Goal: Task Accomplishment & Management: Complete application form

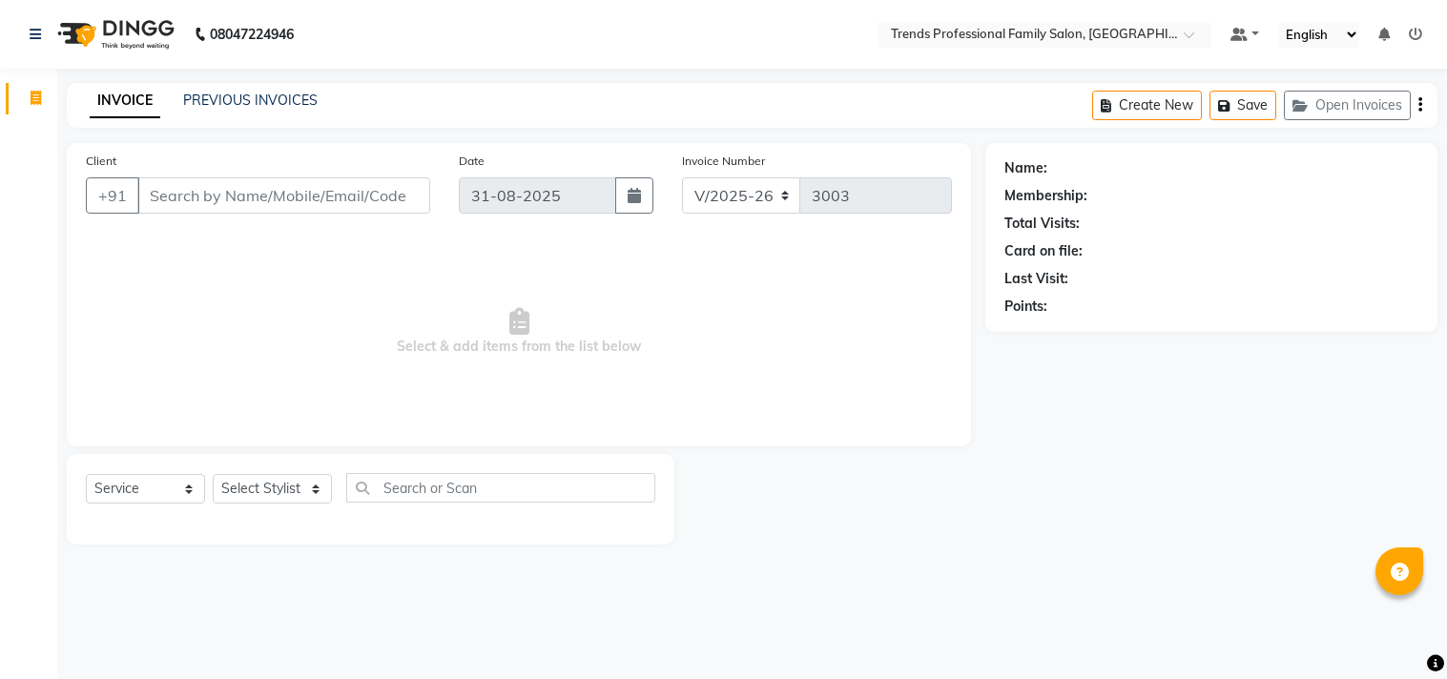
select select "7345"
select select "service"
drag, startPoint x: 340, startPoint y: 479, endPoint x: 311, endPoint y: 478, distance: 28.6
click at [320, 478] on div "Select Service Product Membership Package Voucher Prepaid Gift Card Select Styl…" at bounding box center [371, 495] width 570 height 45
click at [296, 478] on select "Select Stylist [PERSON_NAME] [PERSON_NAME] [PERSON_NAME] [PERSON_NAME] RUSTHAM …" at bounding box center [272, 489] width 119 height 30
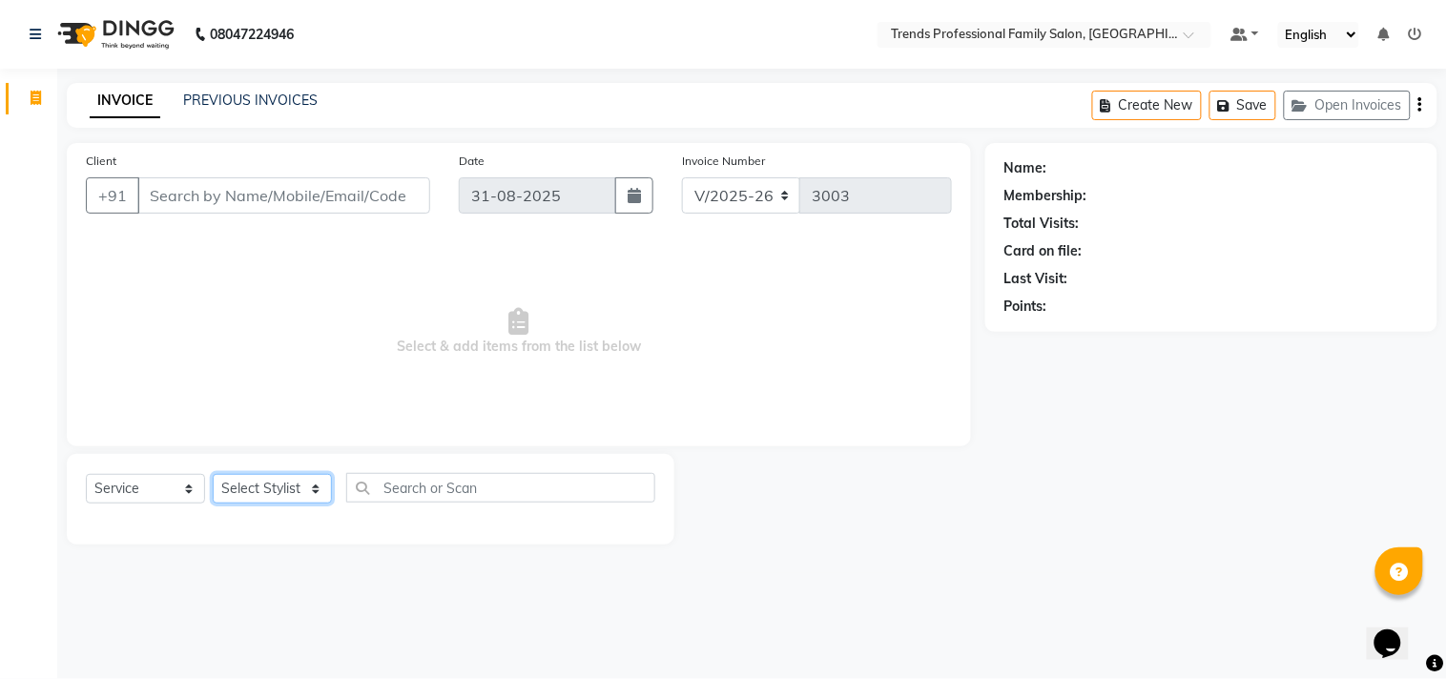
select select "63519"
click at [213, 475] on select "Select Stylist [PERSON_NAME] [PERSON_NAME] [PERSON_NAME] [PERSON_NAME] RUSTHAM …" at bounding box center [272, 489] width 119 height 30
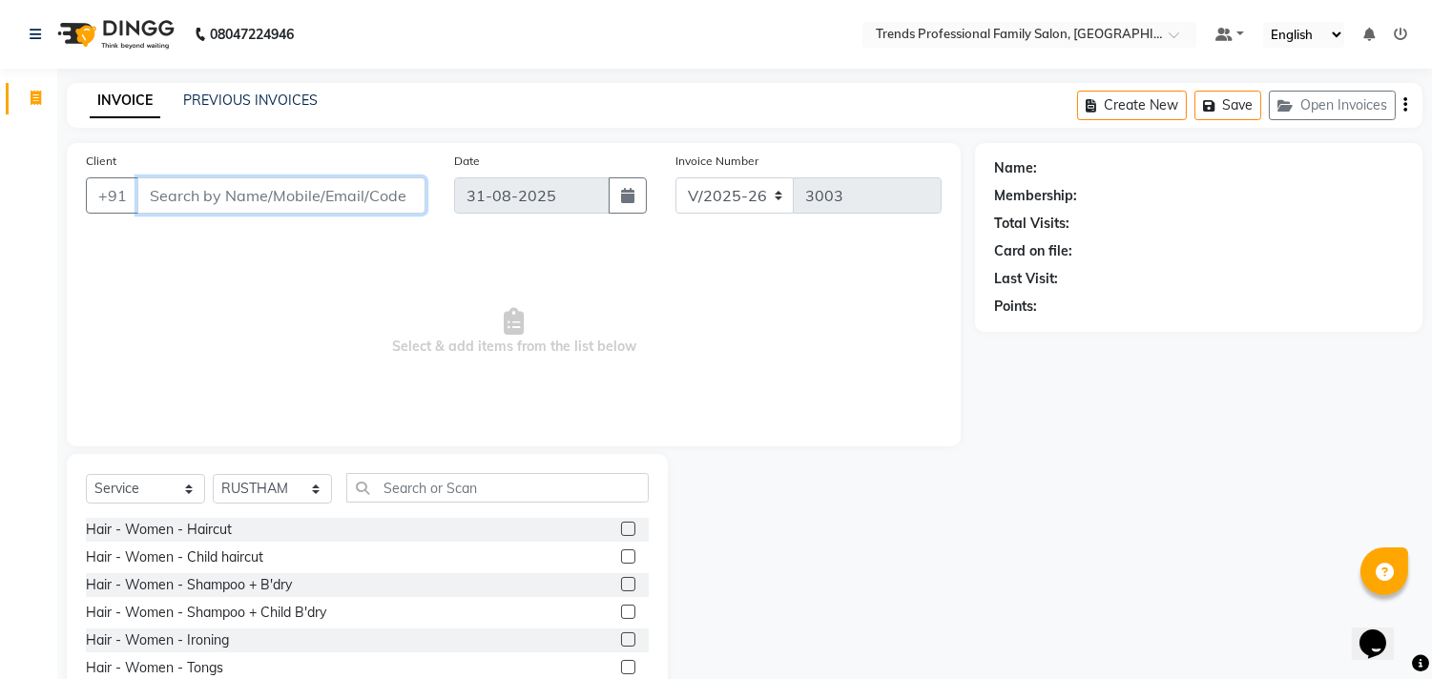
click at [312, 193] on input "Client" at bounding box center [281, 195] width 288 height 36
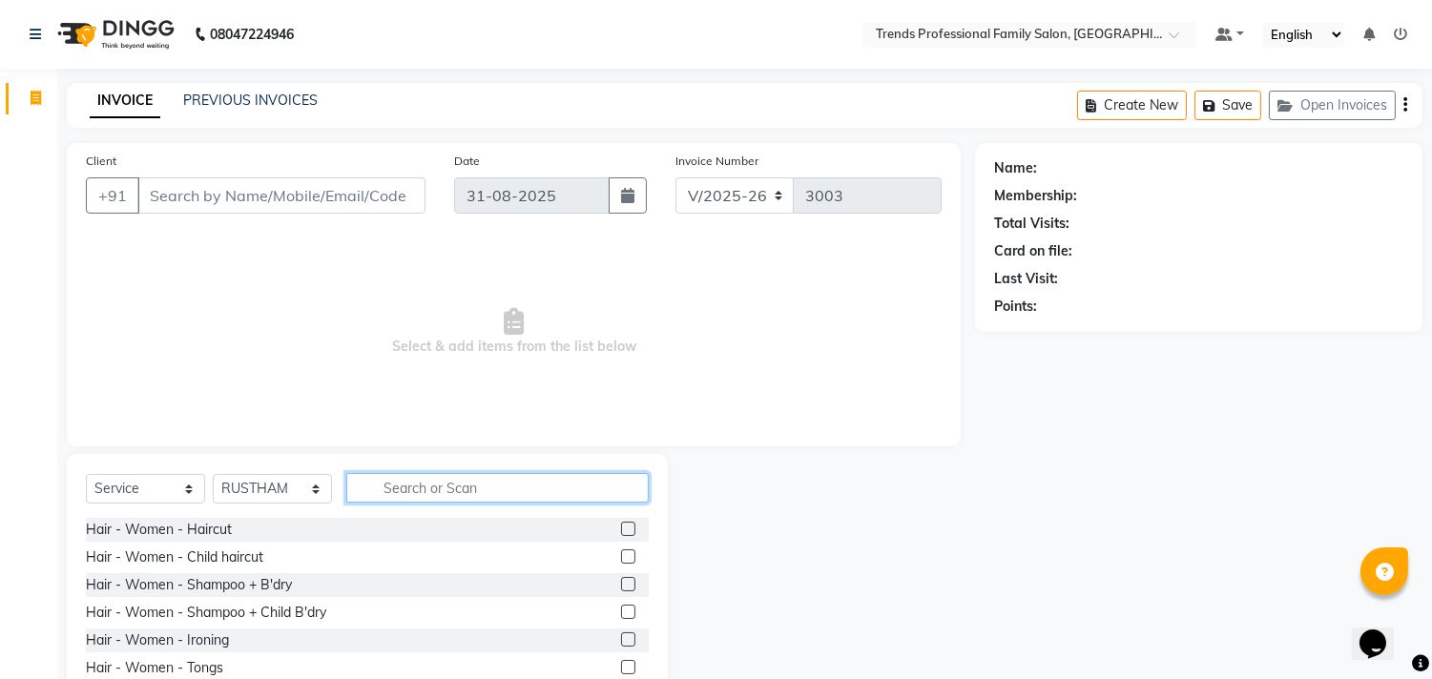
click at [500, 478] on input "text" at bounding box center [497, 488] width 302 height 30
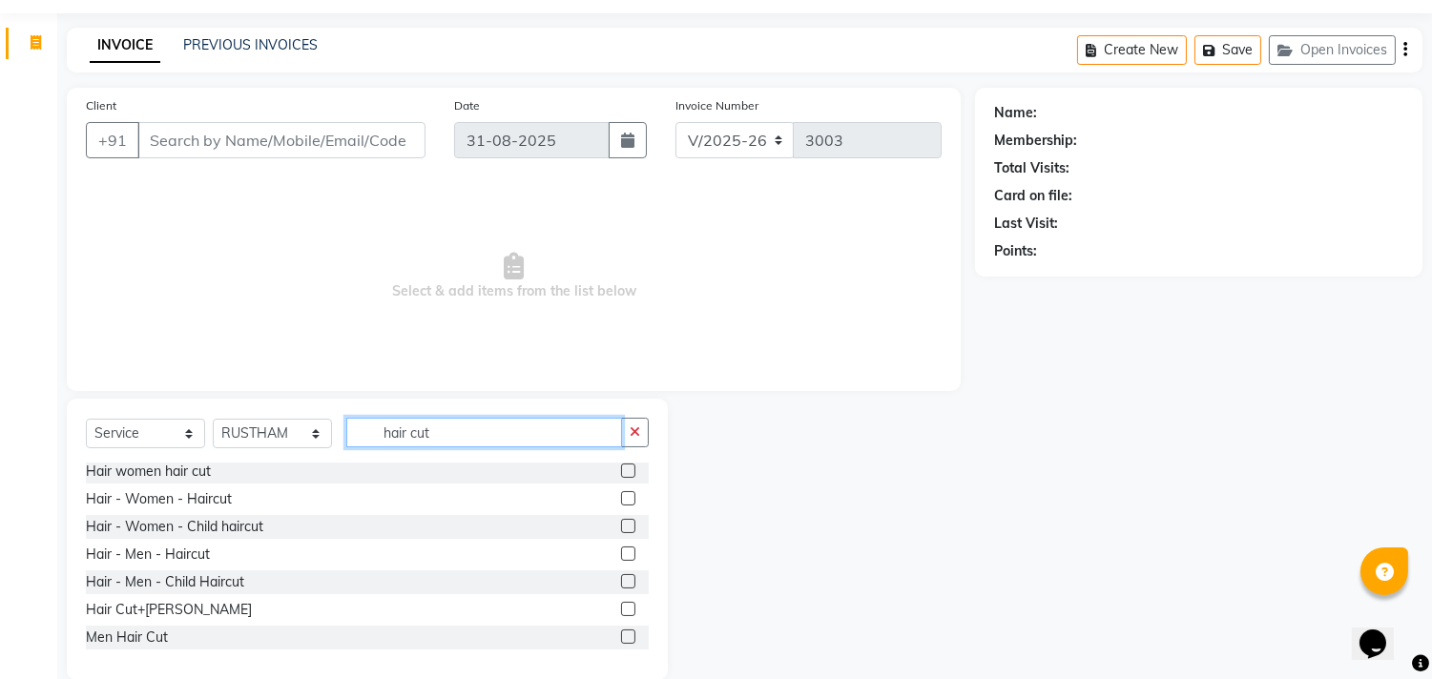
scroll to position [84, 0]
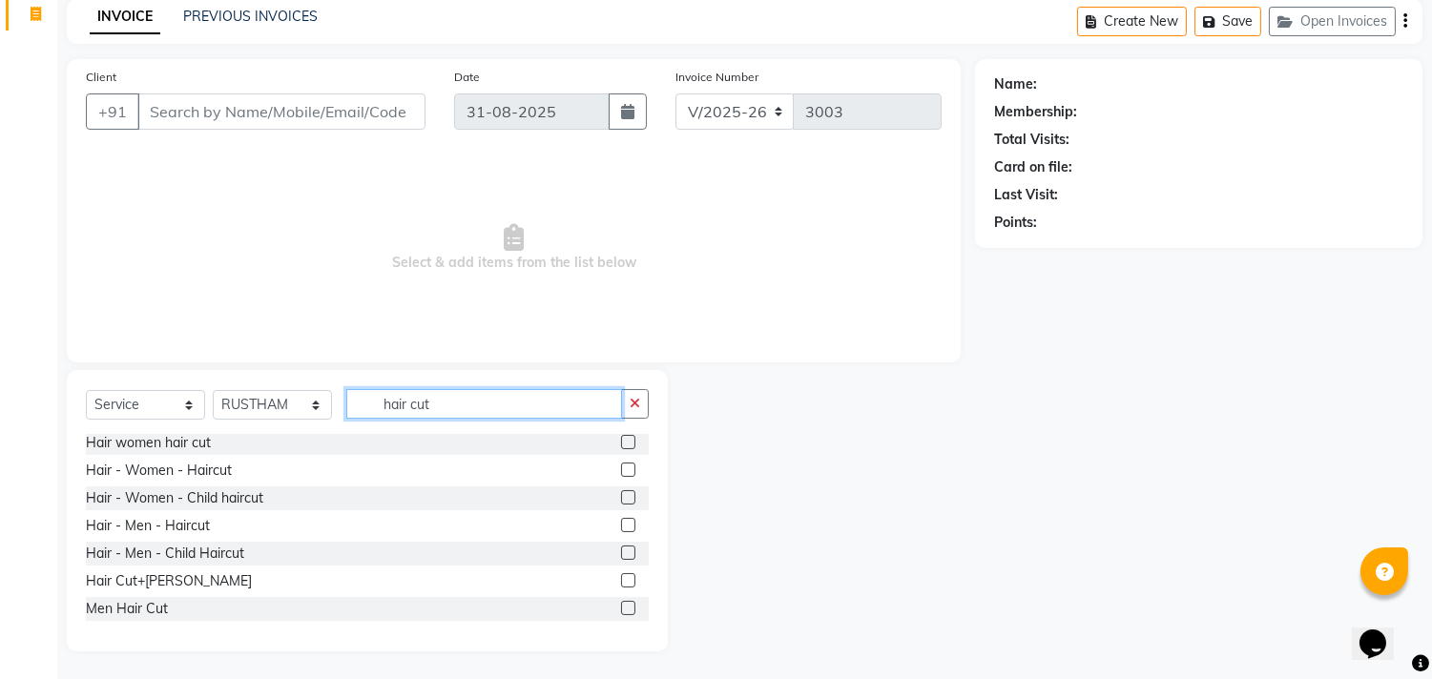
type input "hair cut"
click at [621, 578] on label at bounding box center [628, 580] width 14 height 14
click at [621, 578] on input "checkbox" at bounding box center [627, 581] width 12 height 12
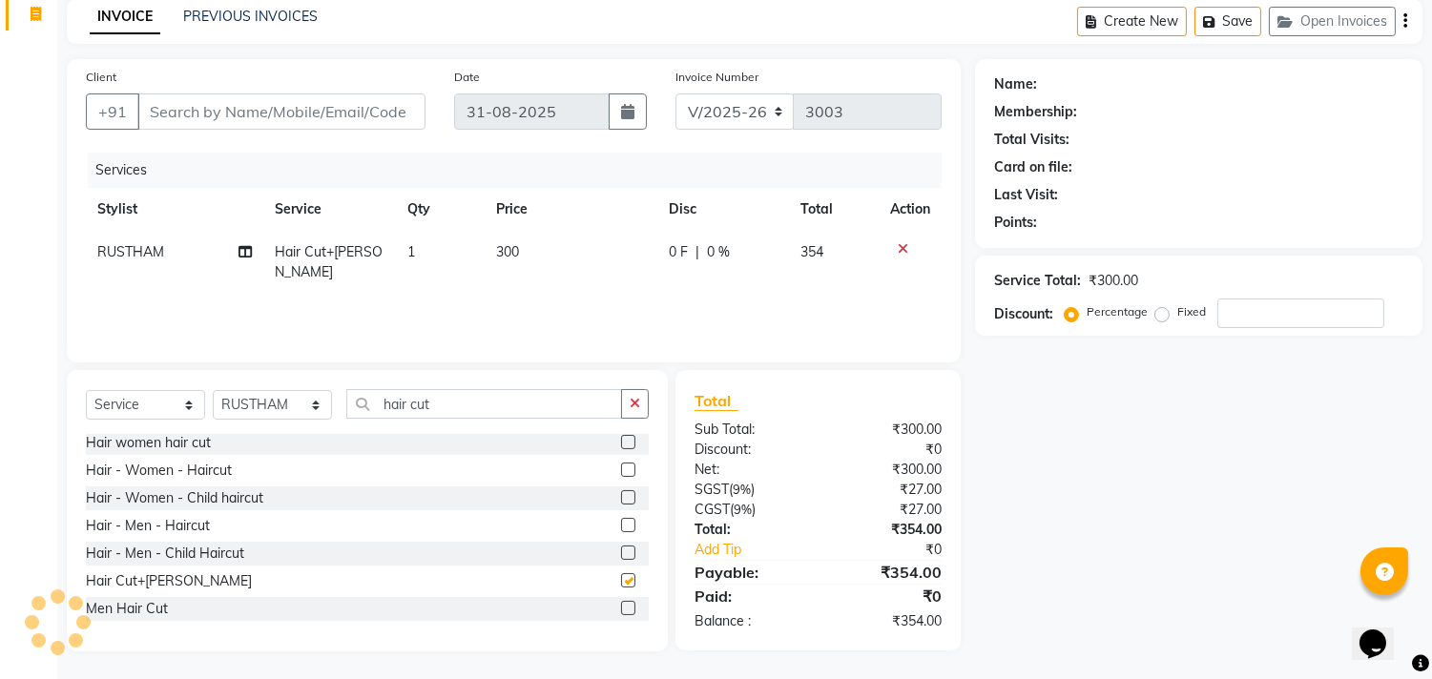
checkbox input "false"
click at [358, 105] on input "Client" at bounding box center [281, 112] width 288 height 36
drag, startPoint x: 415, startPoint y: 109, endPoint x: 540, endPoint y: 179, distance: 143.6
drag, startPoint x: 540, startPoint y: 179, endPoint x: 306, endPoint y: 110, distance: 243.9
click at [306, 110] on input "Client" at bounding box center [281, 112] width 288 height 36
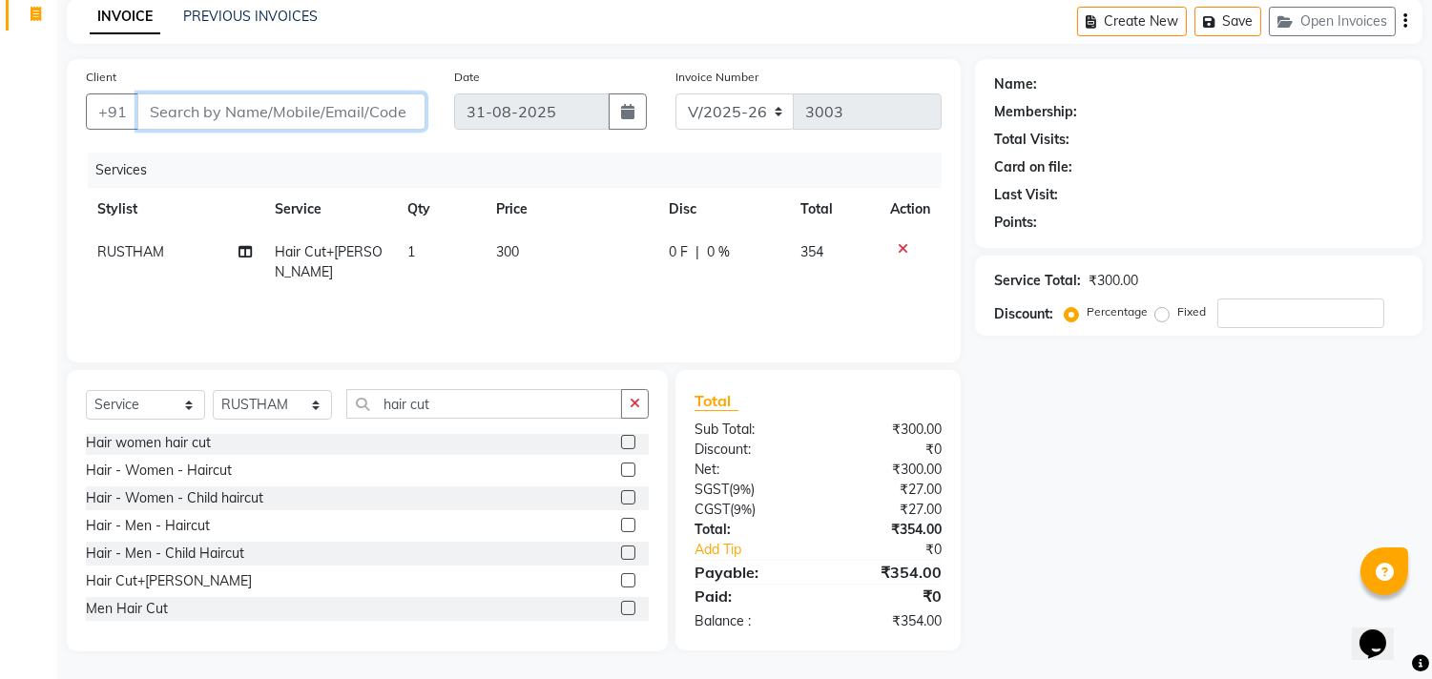
type input "8"
type input "0"
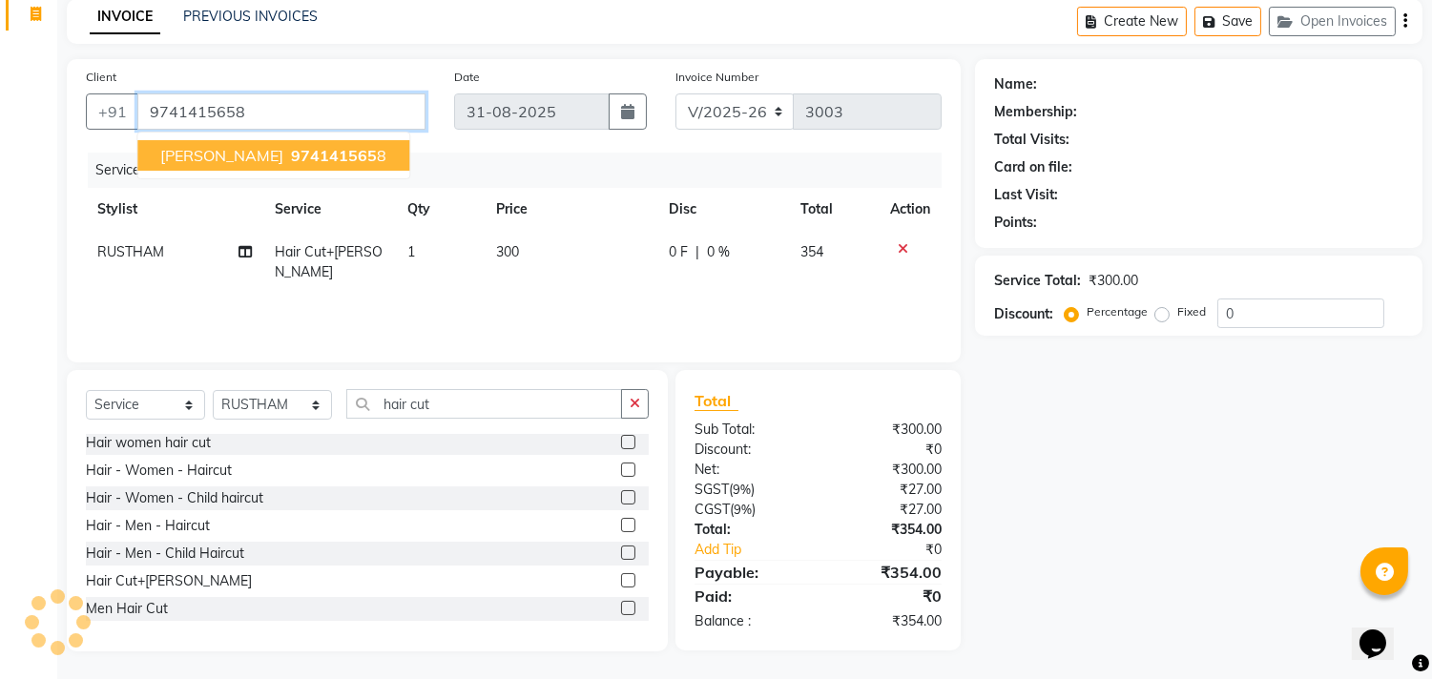
type input "9741415658"
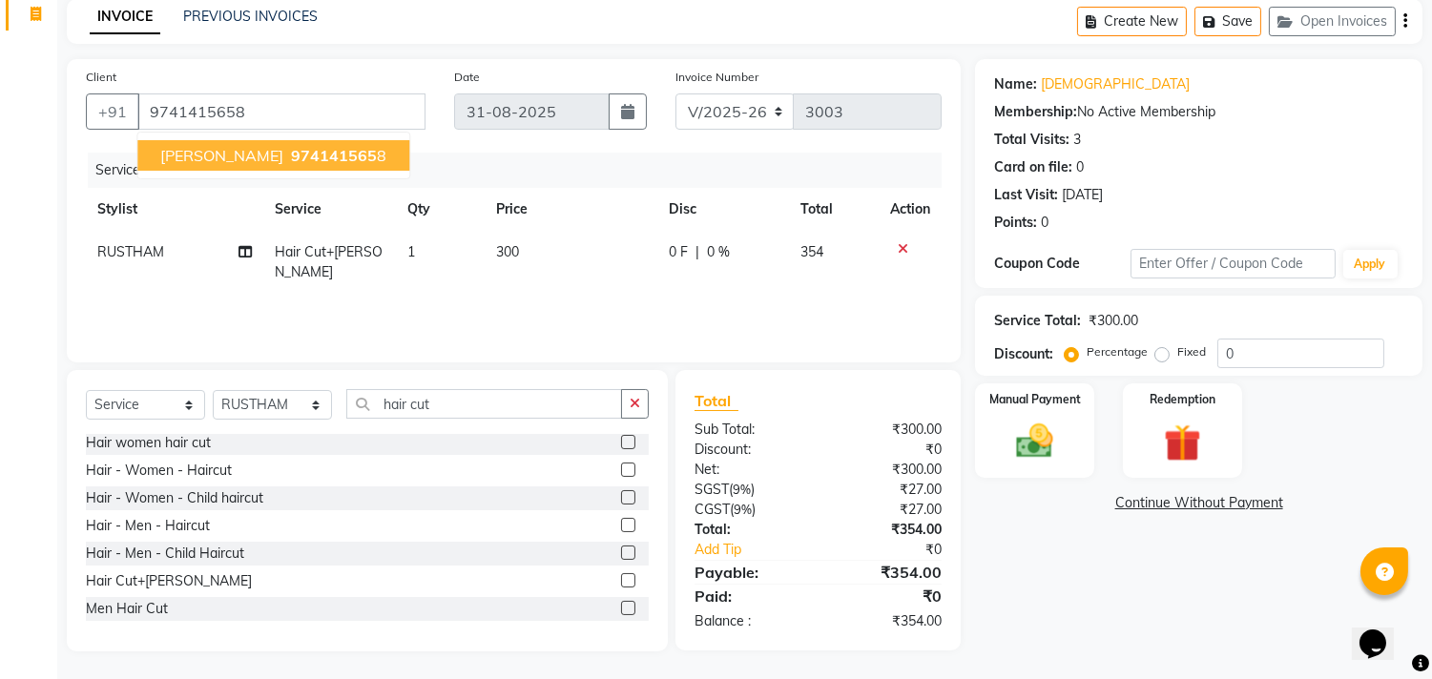
click at [211, 158] on span "[PERSON_NAME]" at bounding box center [221, 155] width 123 height 19
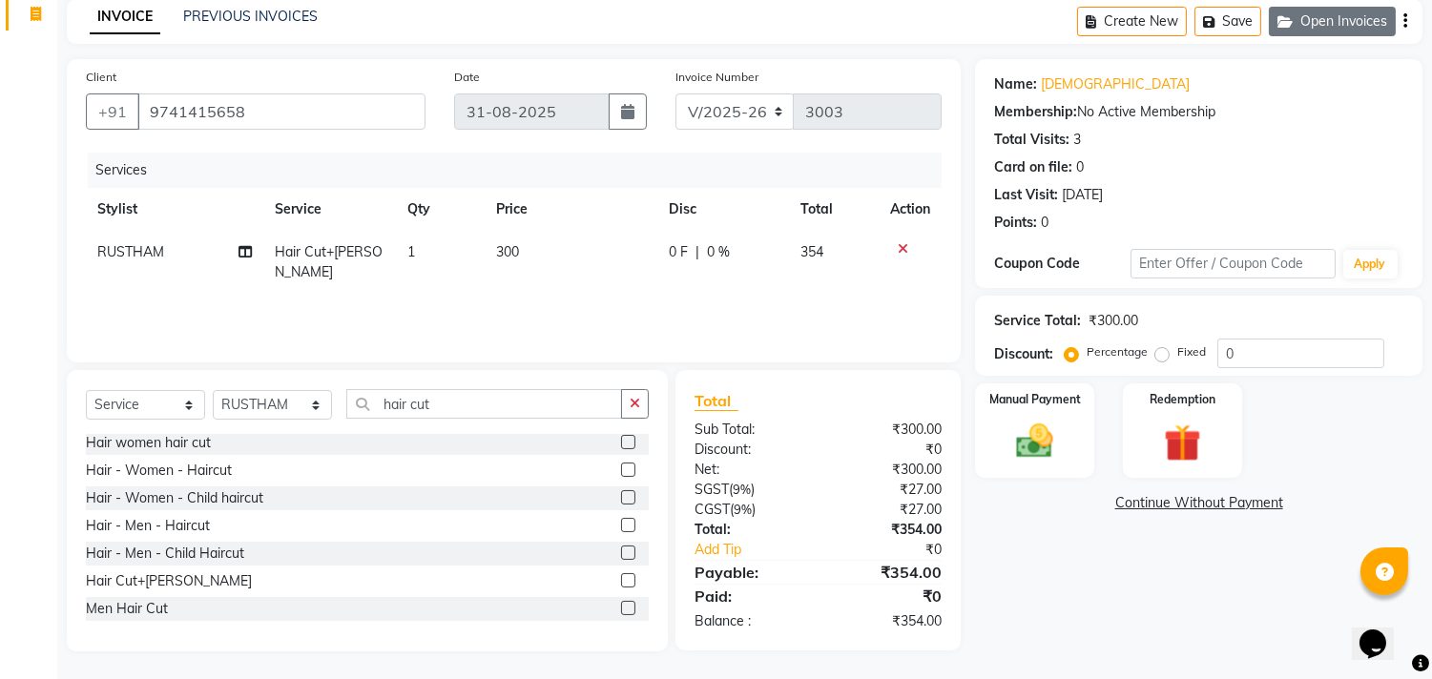
scroll to position [0, 0]
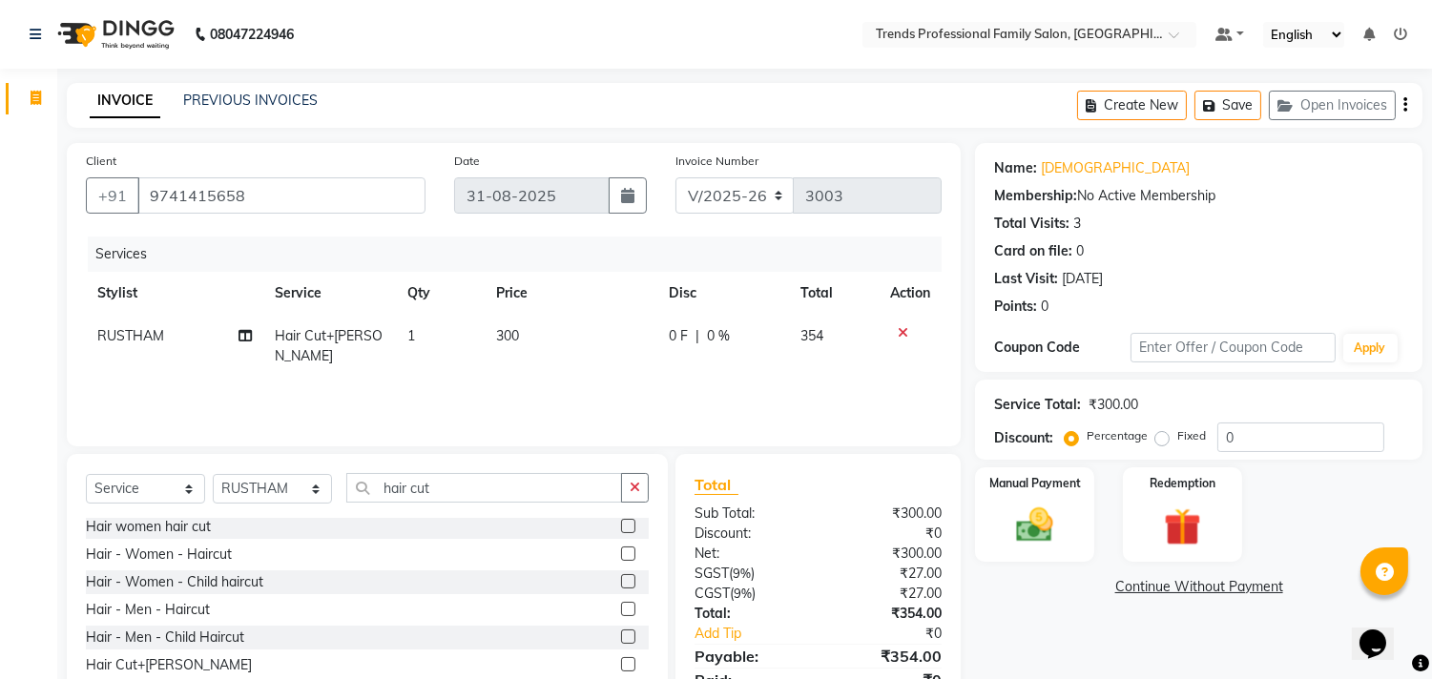
click at [1404, 105] on icon "button" at bounding box center [1406, 105] width 4 height 1
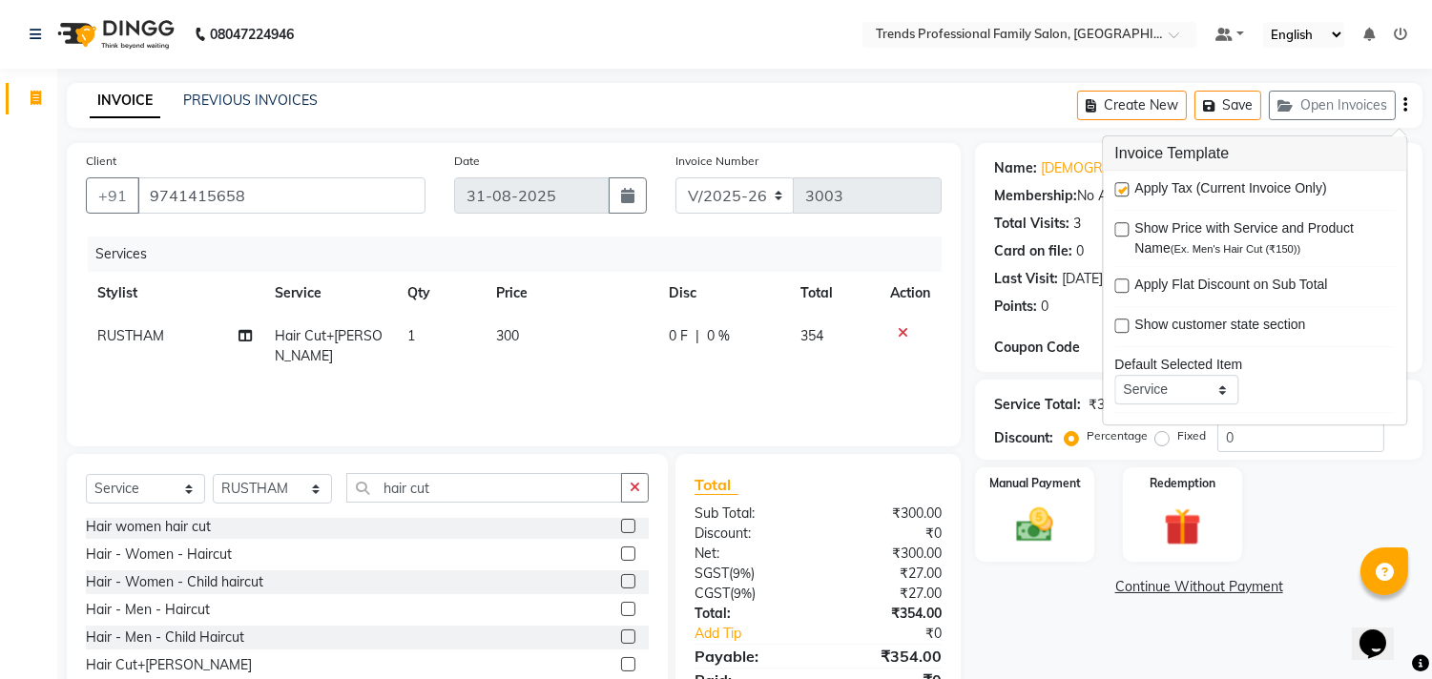
click at [1120, 187] on label at bounding box center [1121, 189] width 14 height 14
click at [1120, 187] on input "checkbox" at bounding box center [1120, 190] width 12 height 12
checkbox input "false"
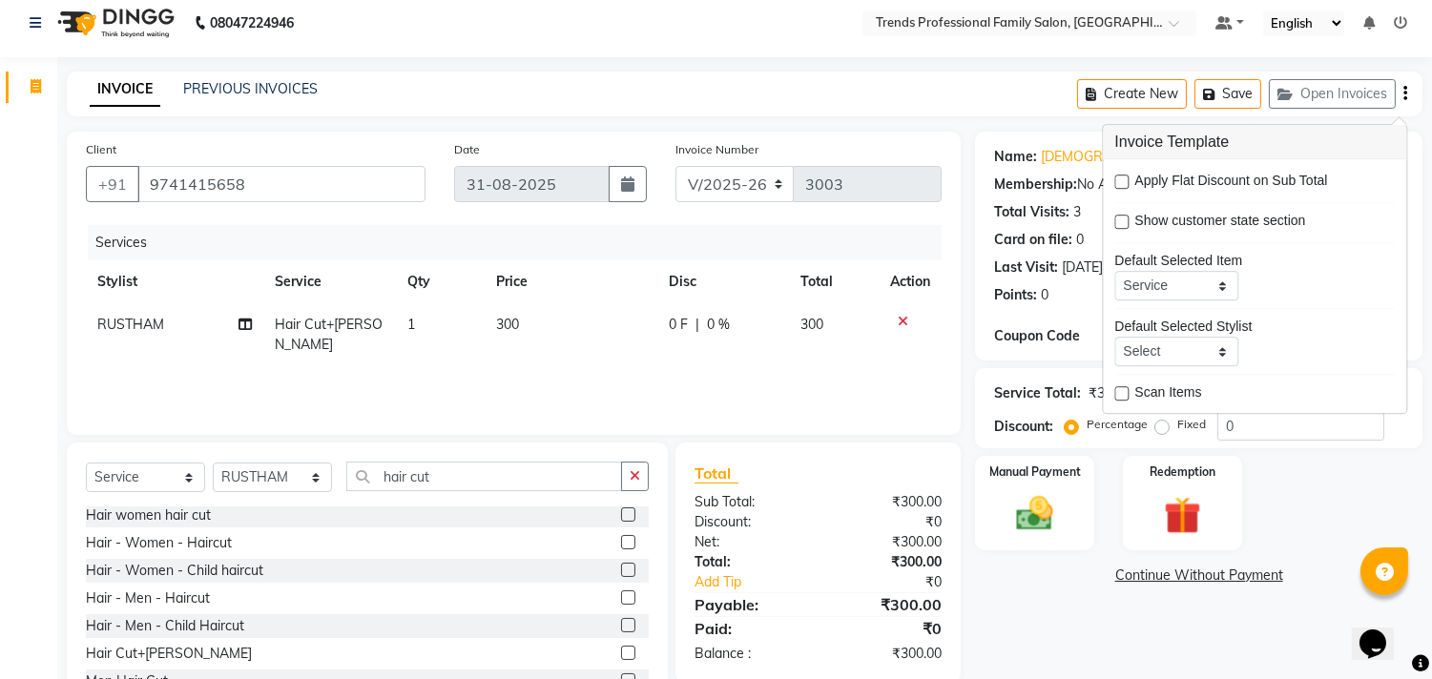
scroll to position [84, 0]
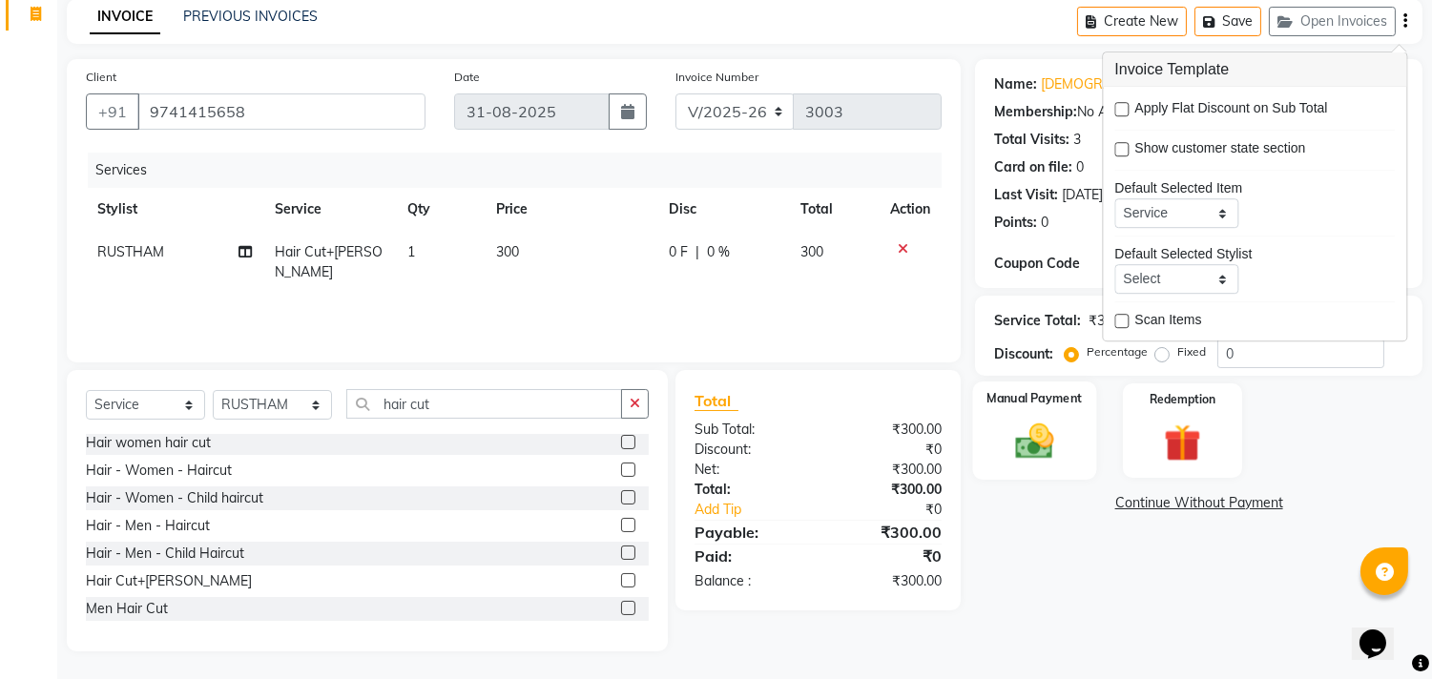
click at [1046, 452] on img at bounding box center [1035, 442] width 63 height 45
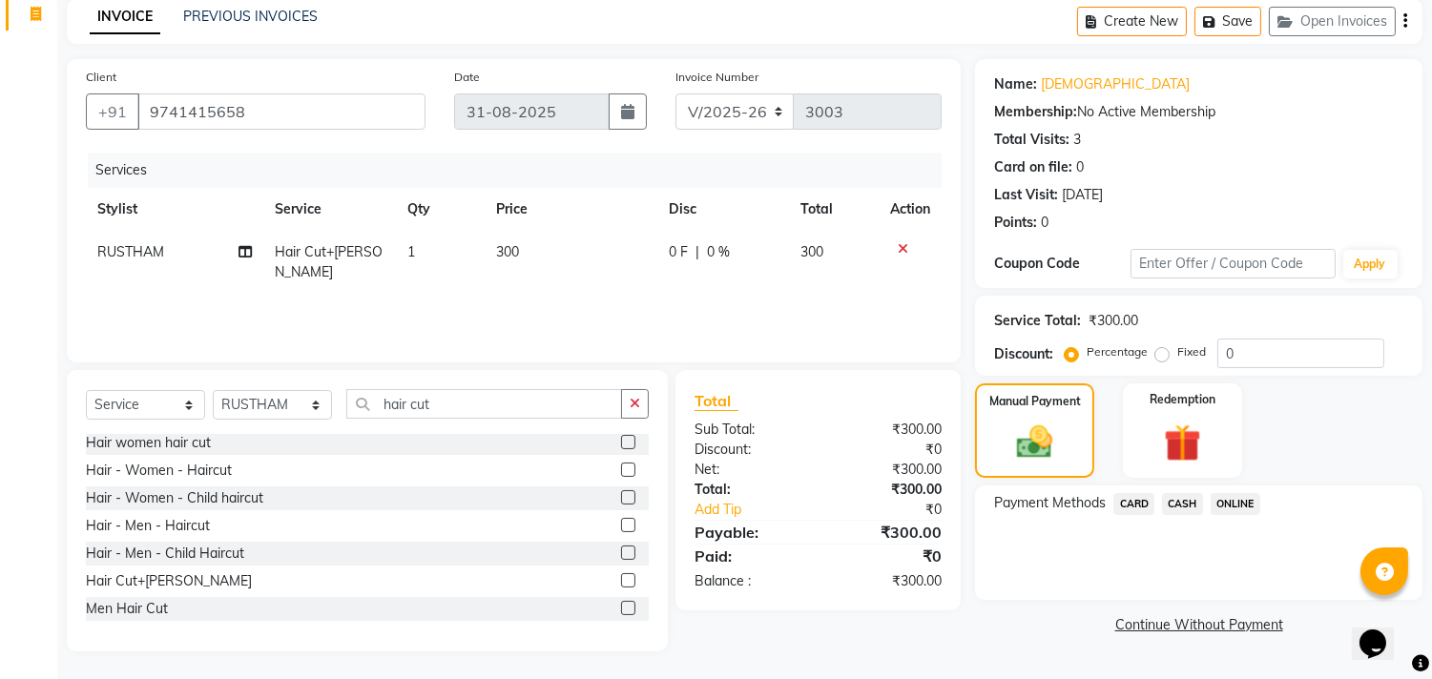
click at [1236, 502] on span "ONLINE" at bounding box center [1236, 504] width 50 height 22
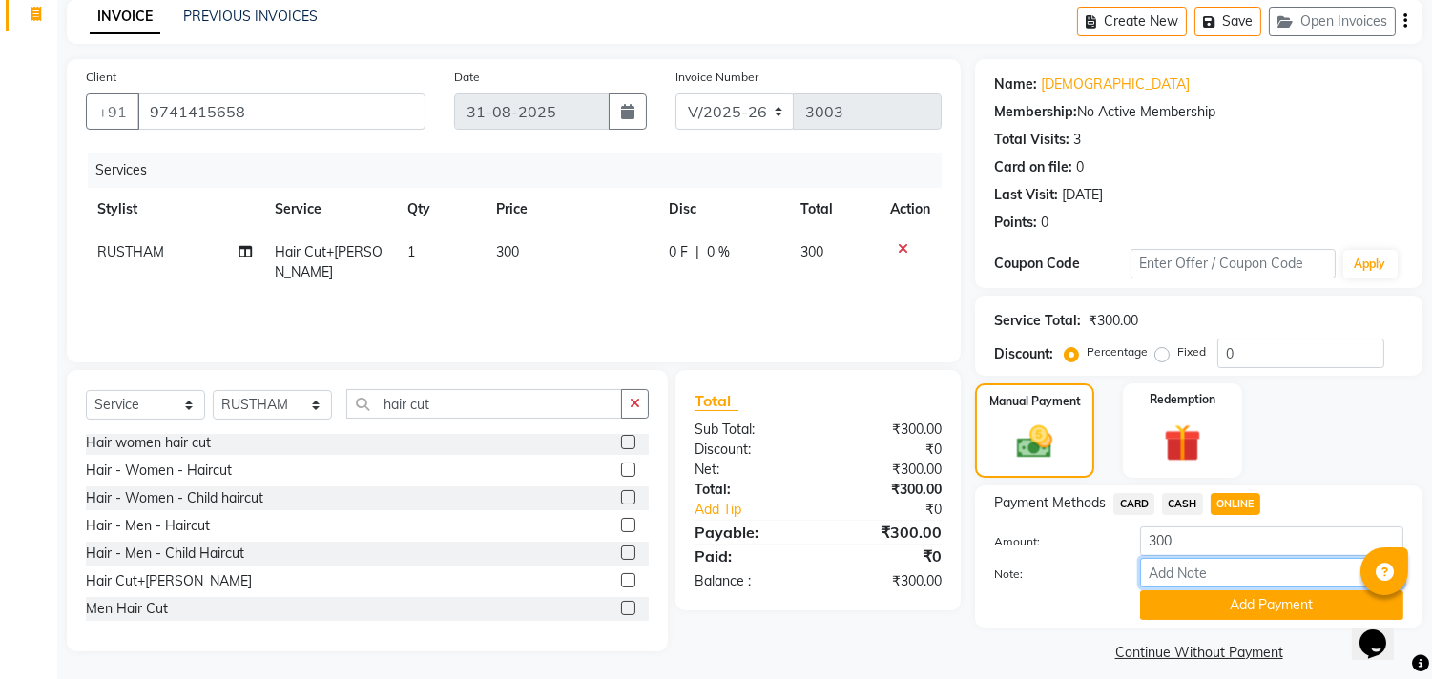
click at [1197, 576] on input "Note:" at bounding box center [1271, 573] width 263 height 30
type input "THANK YOU VISIT AGAIN"
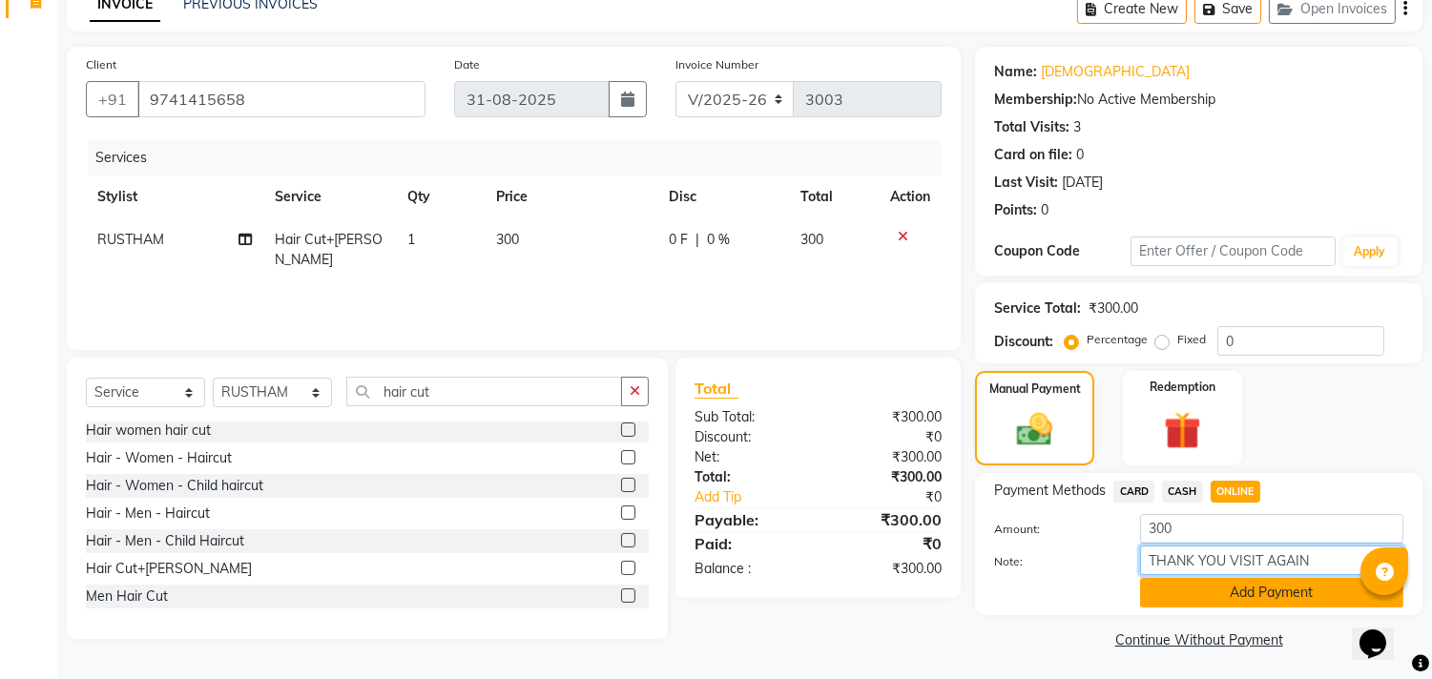
scroll to position [99, 0]
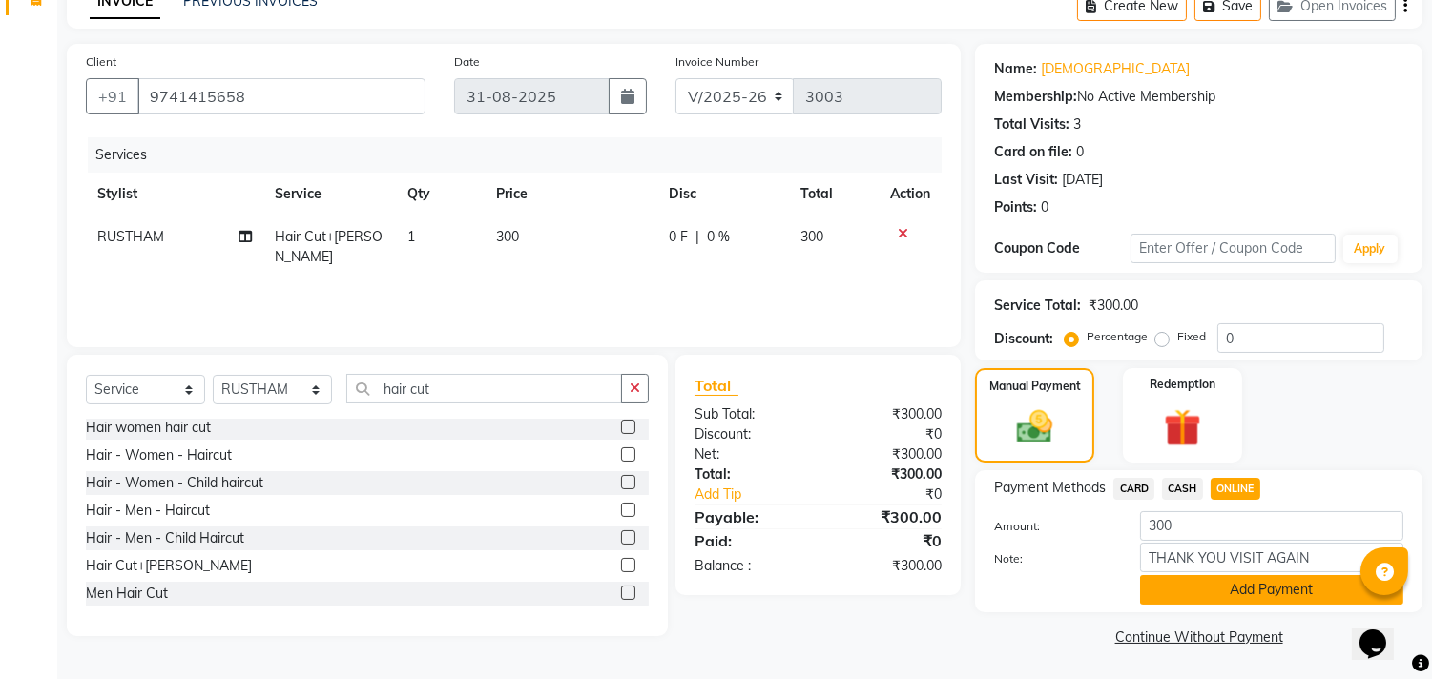
click at [1200, 577] on button "Add Payment" at bounding box center [1271, 590] width 263 height 30
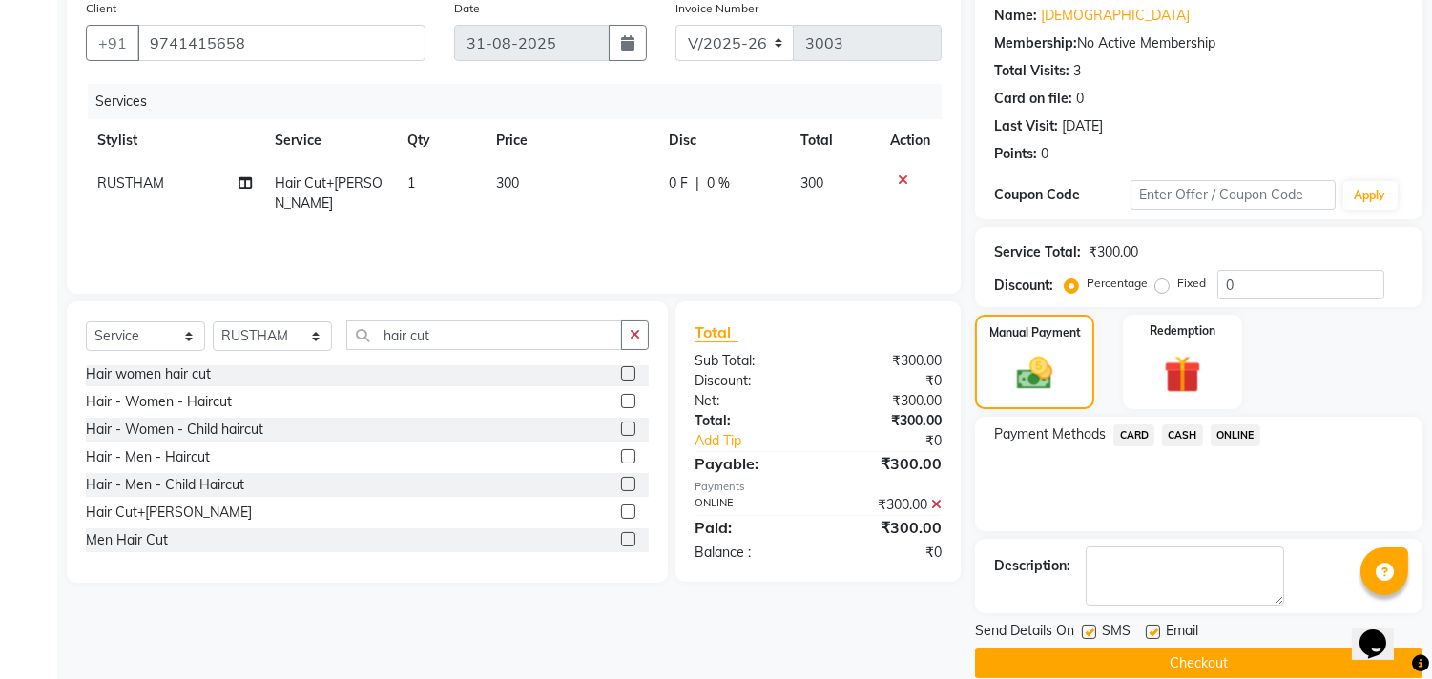
scroll to position [178, 0]
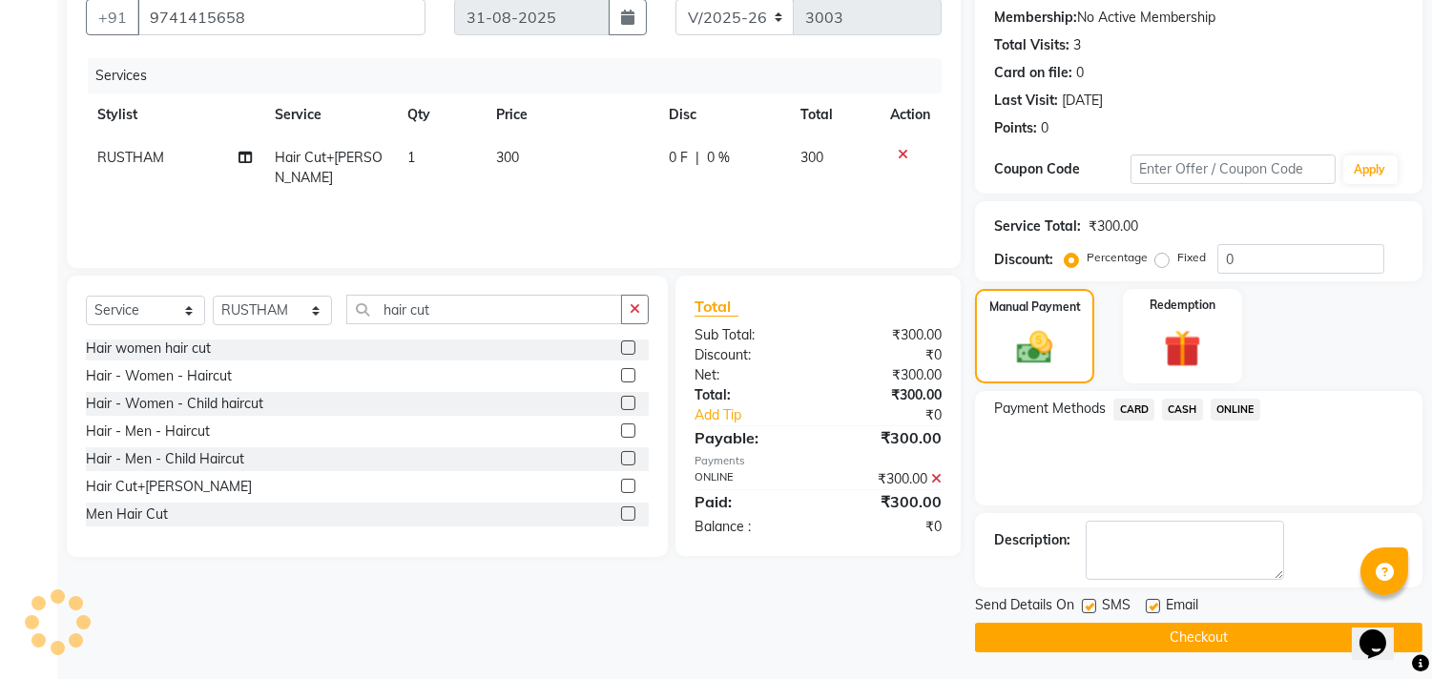
click at [1155, 602] on label at bounding box center [1153, 606] width 14 height 14
click at [1155, 602] on input "checkbox" at bounding box center [1152, 607] width 12 height 12
checkbox input "false"
click at [1073, 630] on button "Checkout" at bounding box center [1198, 638] width 447 height 30
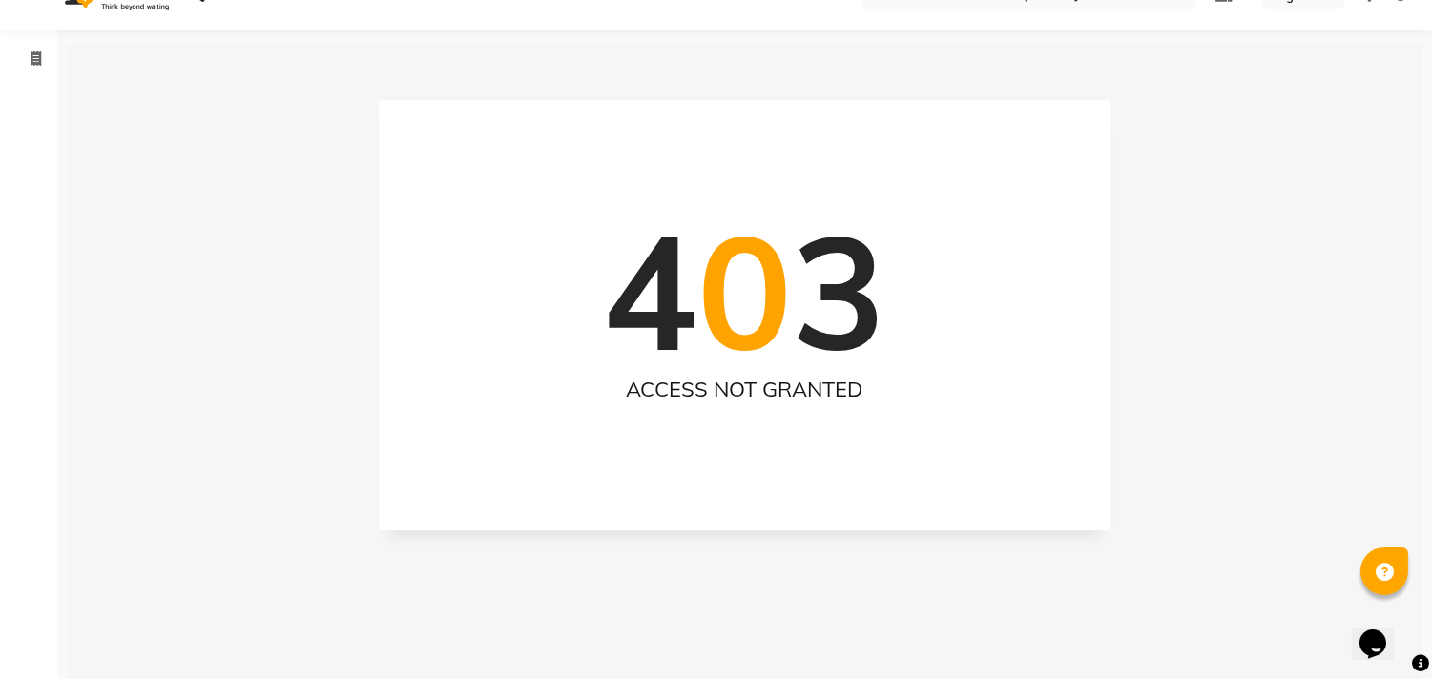
scroll to position [42, 0]
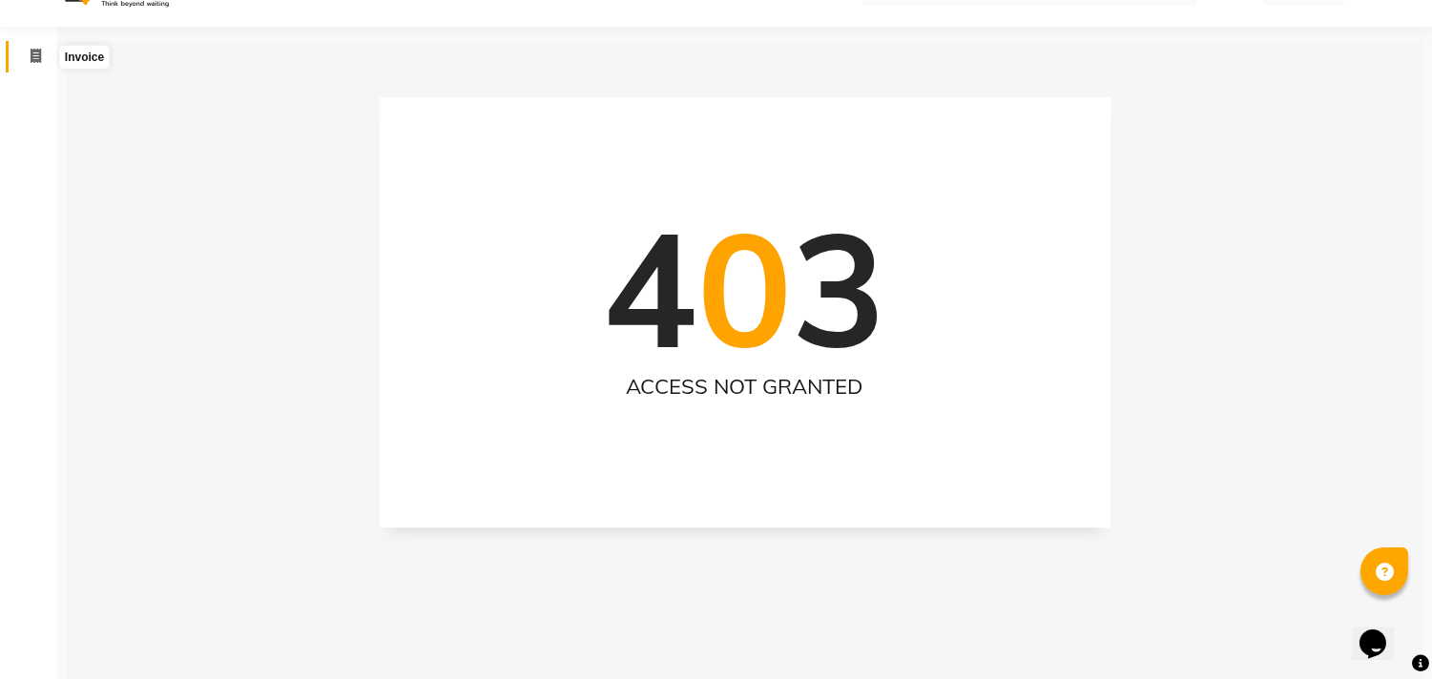
click at [35, 50] on icon at bounding box center [36, 56] width 10 height 14
select select "service"
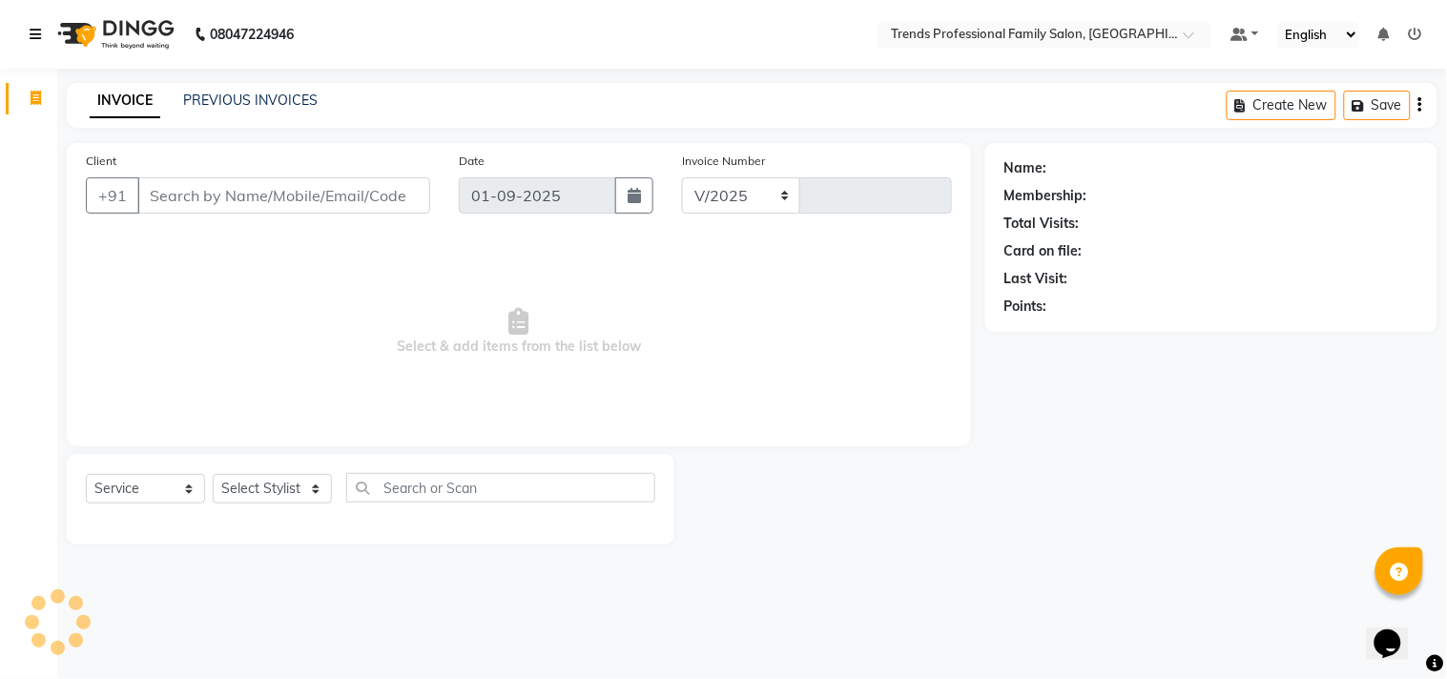
select select "7345"
type input "3004"
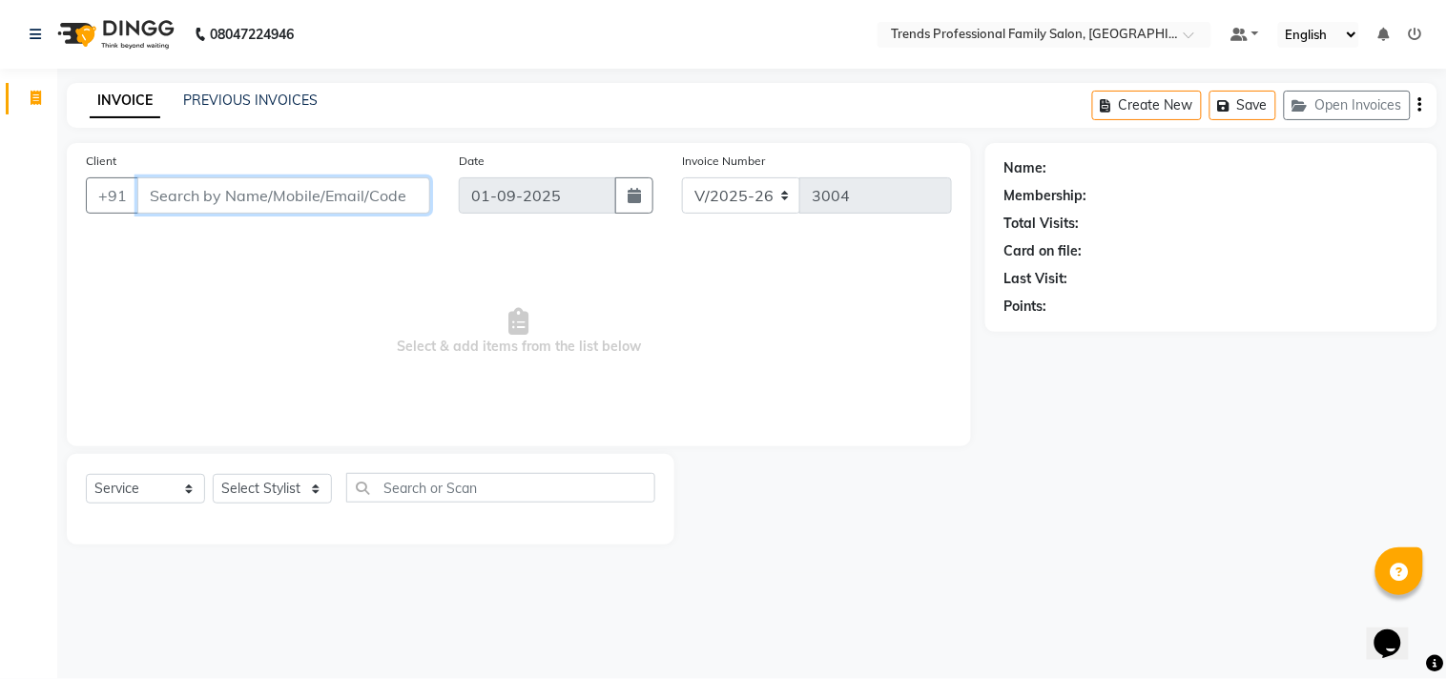
click at [363, 197] on input "Client" at bounding box center [283, 195] width 293 height 36
click at [258, 95] on link "PREVIOUS INVOICES" at bounding box center [250, 100] width 135 height 17
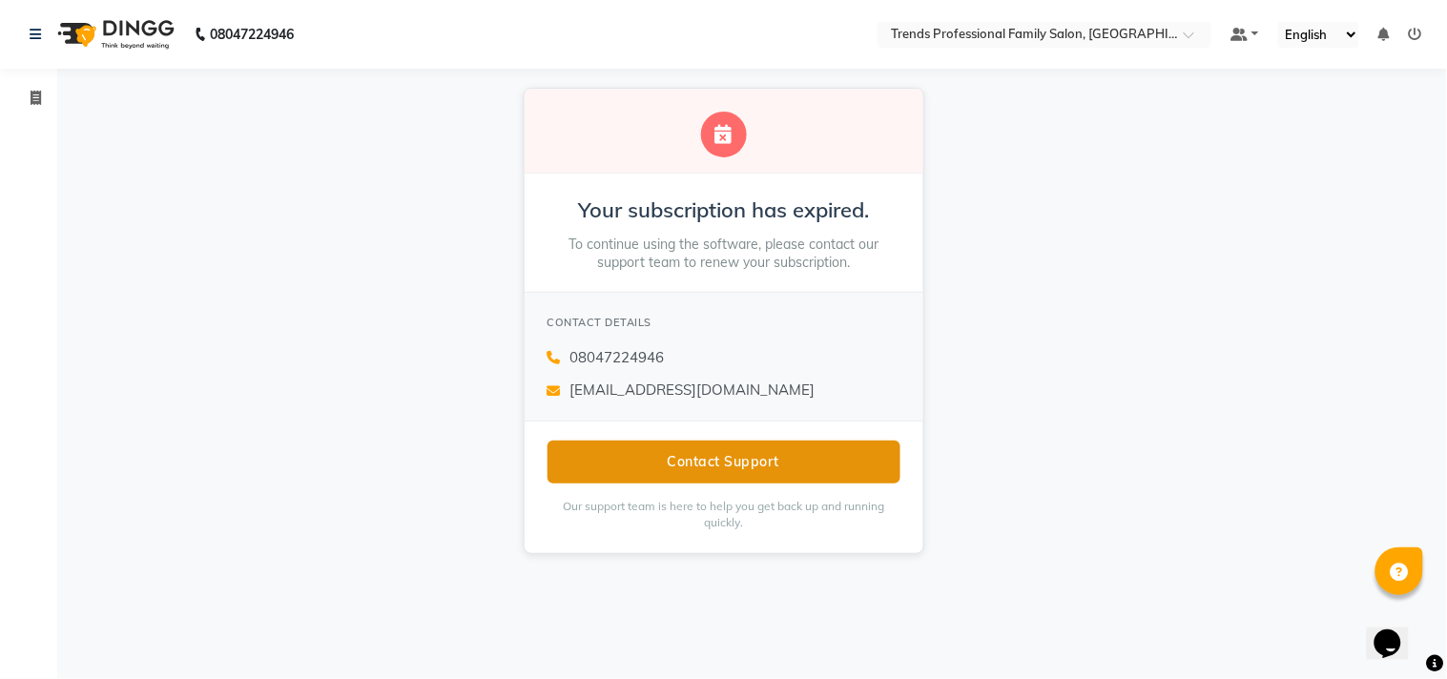
click at [720, 468] on button "Contact Support" at bounding box center [724, 462] width 353 height 43
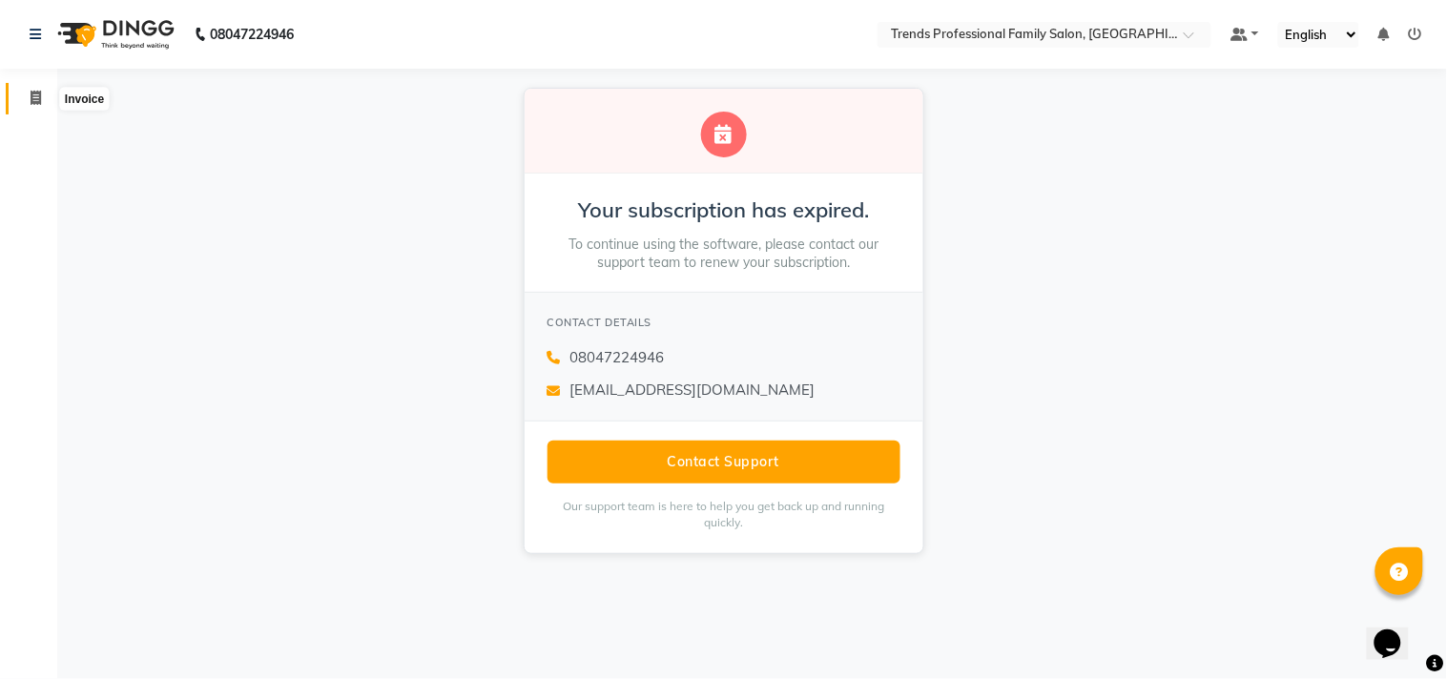
click at [34, 93] on icon at bounding box center [36, 98] width 10 height 14
select select "service"
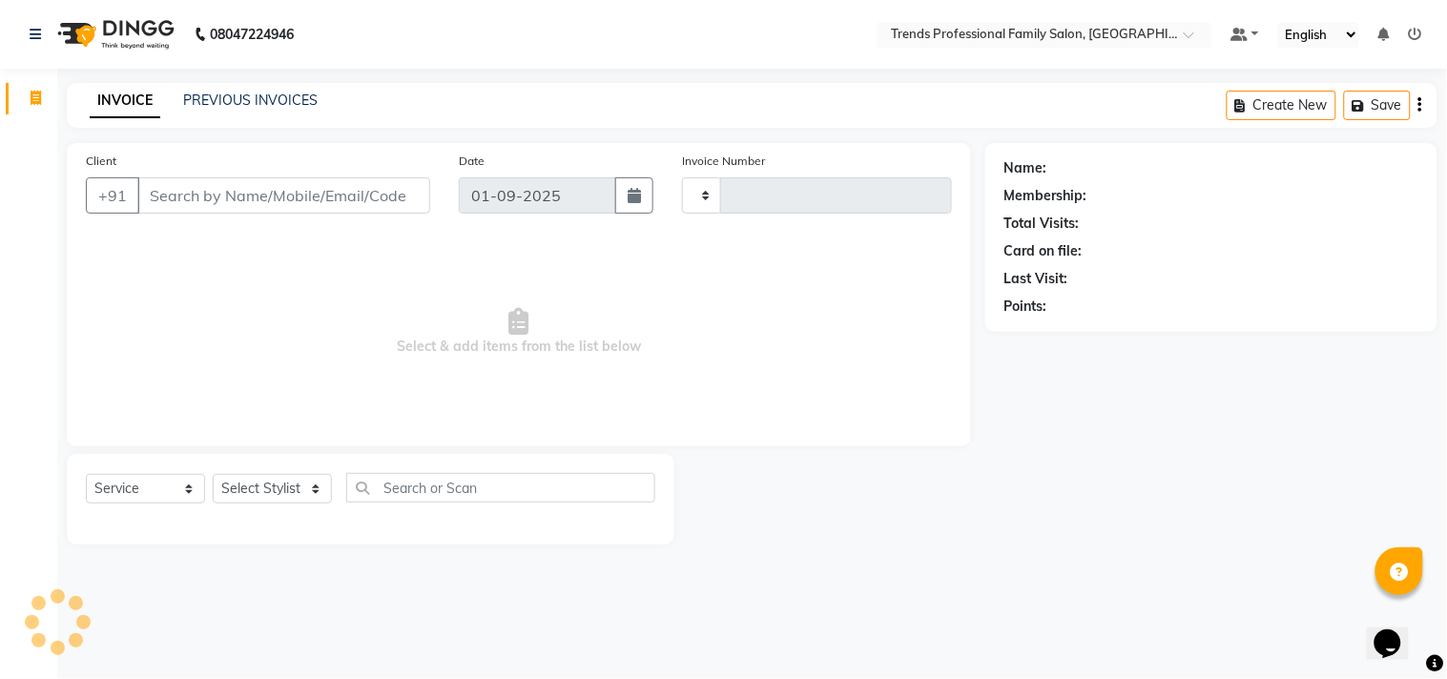
type input "3004"
select select "7345"
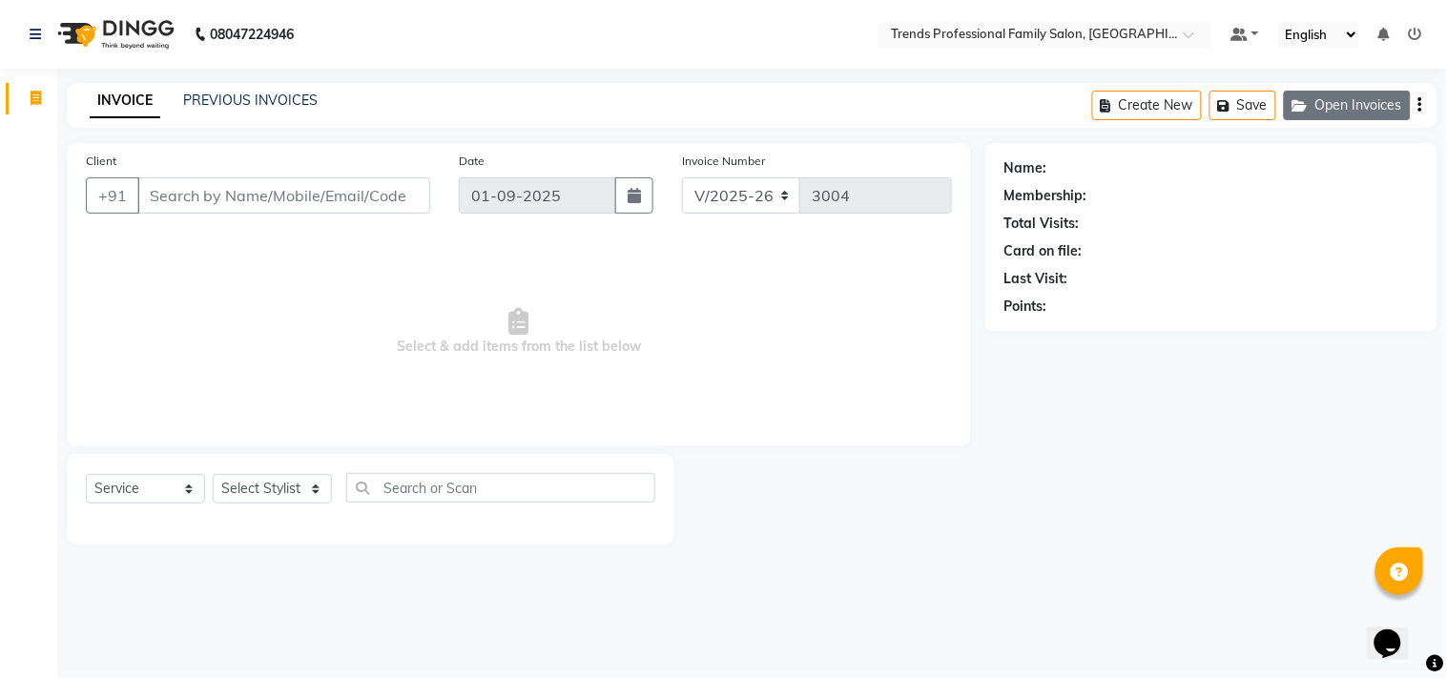
click at [1357, 107] on button "Open Invoices" at bounding box center [1347, 106] width 127 height 30
click at [1393, 109] on button "Save" at bounding box center [1377, 106] width 67 height 30
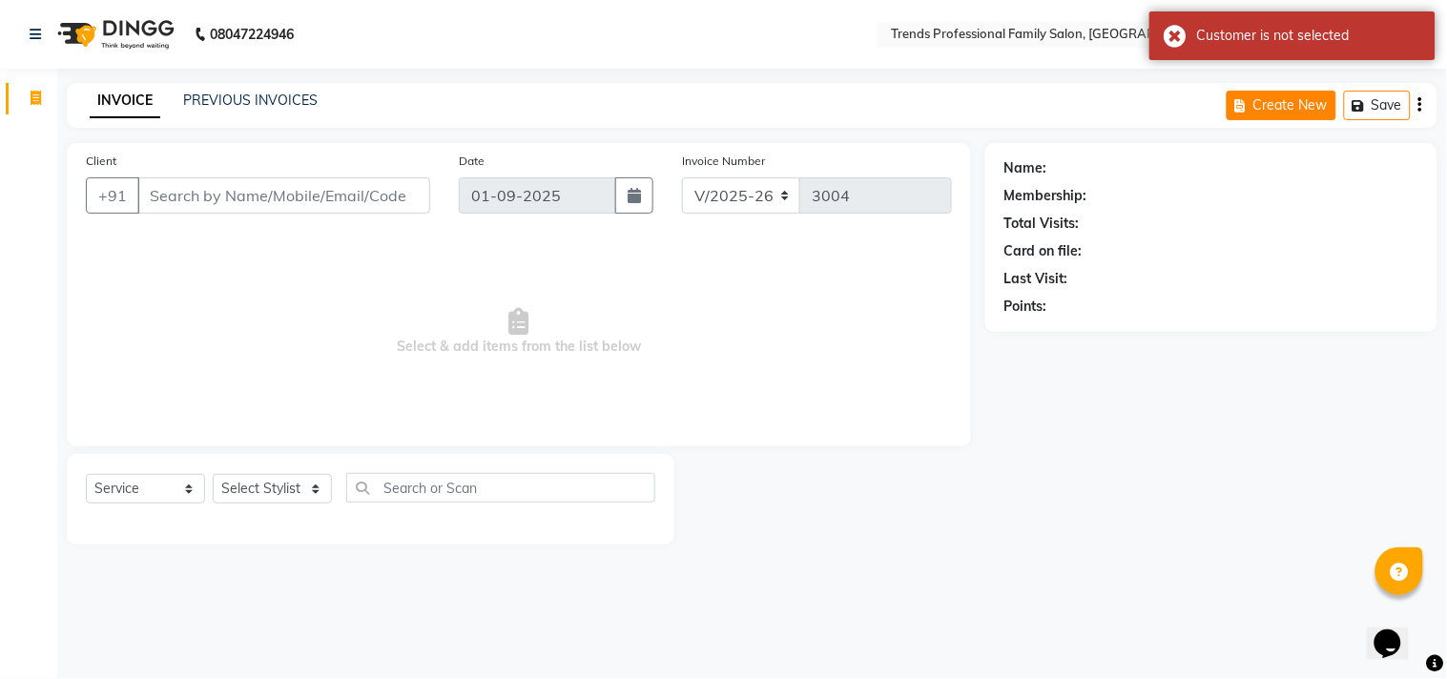
click at [1313, 100] on button "Create New" at bounding box center [1282, 106] width 110 height 30
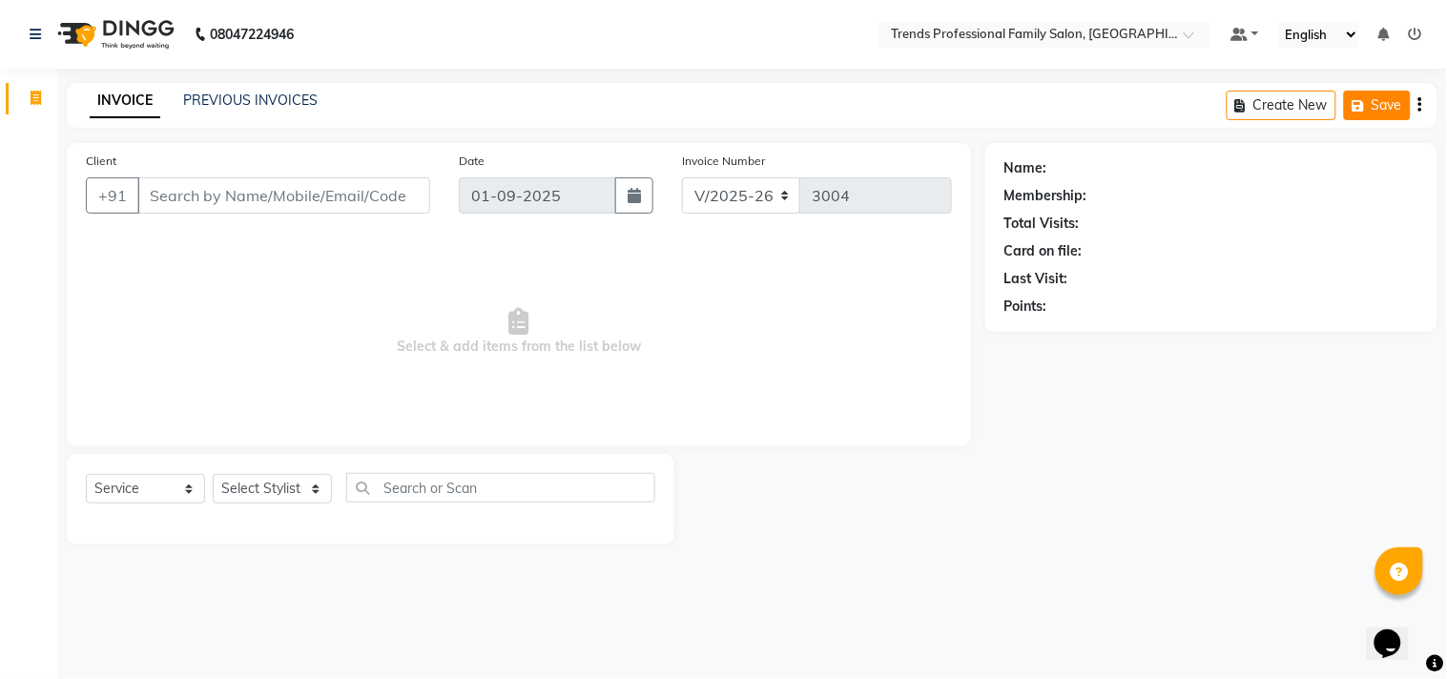
click at [1363, 106] on icon "button" at bounding box center [1362, 105] width 19 height 13
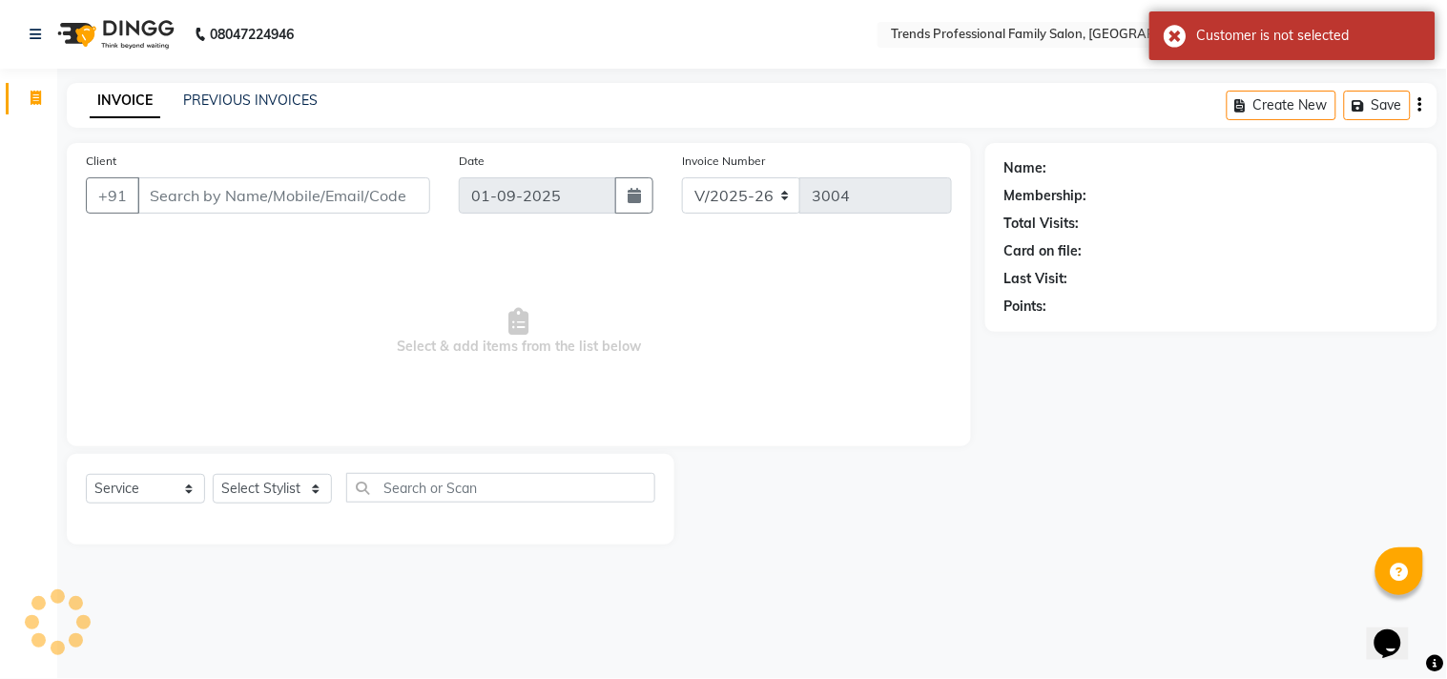
drag, startPoint x: 1136, startPoint y: 116, endPoint x: 1185, endPoint y: 184, distance: 83.4
click at [1185, 184] on div "Name: Membership: Total Visits: Card on file: Last Visit: Points:" at bounding box center [1212, 234] width 414 height 166
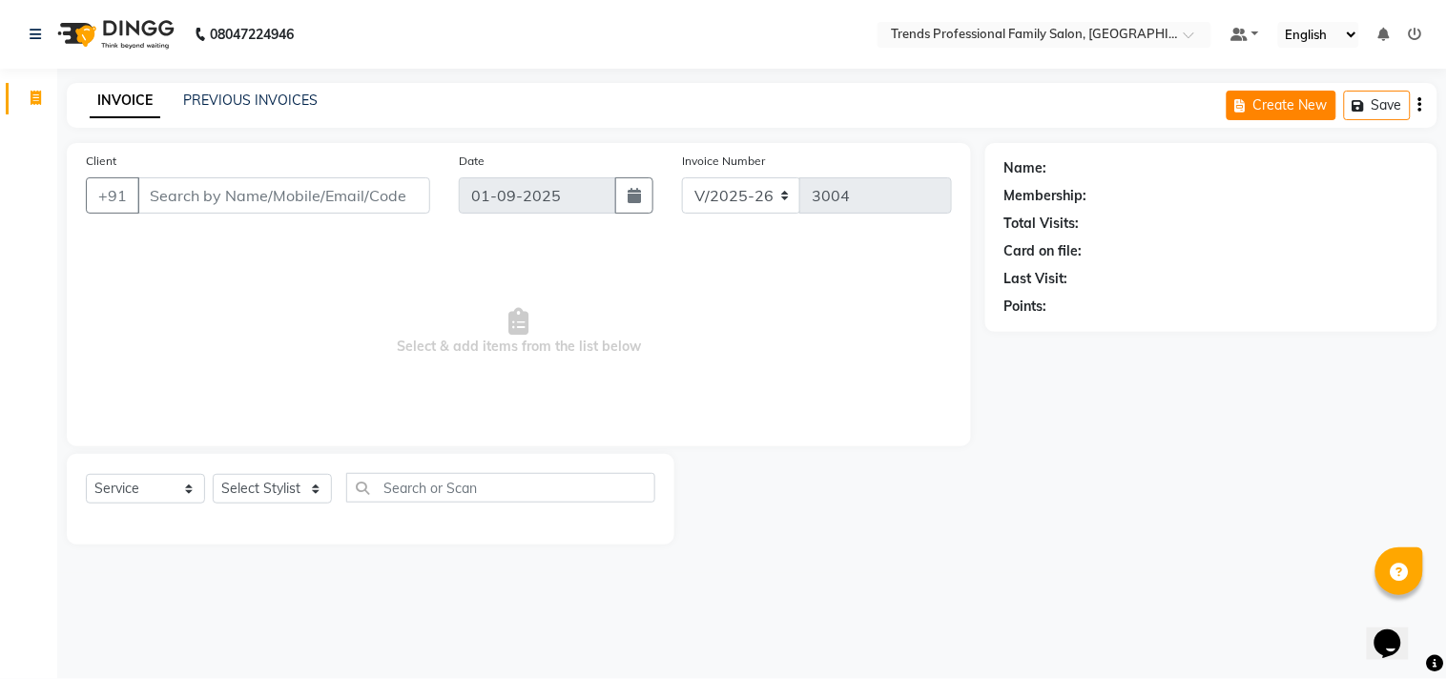
click at [1280, 100] on button "Create New" at bounding box center [1282, 106] width 110 height 30
click at [1195, 34] on span at bounding box center [1196, 40] width 24 height 19
click at [1253, 33] on link at bounding box center [1245, 35] width 29 height 20
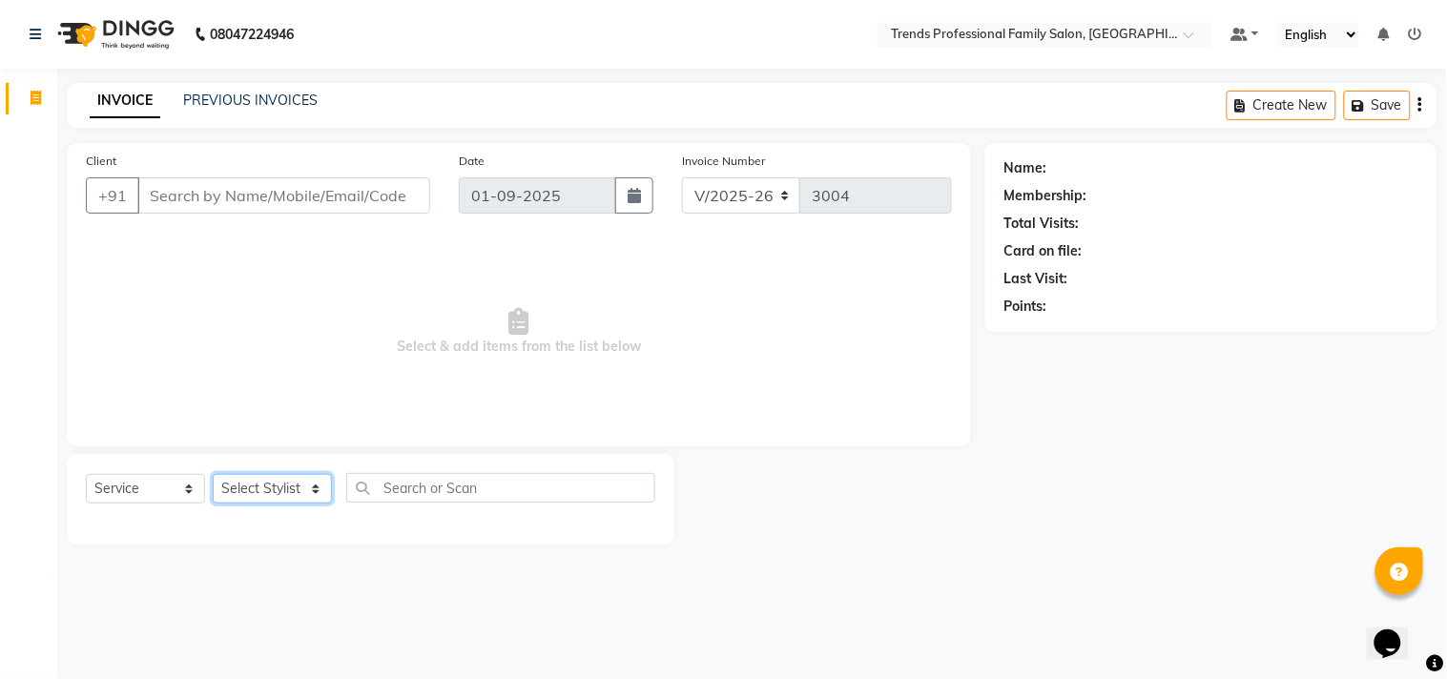
drag, startPoint x: 306, startPoint y: 491, endPoint x: 290, endPoint y: 512, distance: 26.5
click at [290, 512] on div "Select Service Product Membership Package Voucher Prepaid Gift Card Select Styl…" at bounding box center [371, 495] width 570 height 45
select select "63519"
click at [213, 475] on select "Select Stylist [PERSON_NAME] [PERSON_NAME] [PERSON_NAME] [PERSON_NAME] RUSTHAM …" at bounding box center [272, 489] width 119 height 30
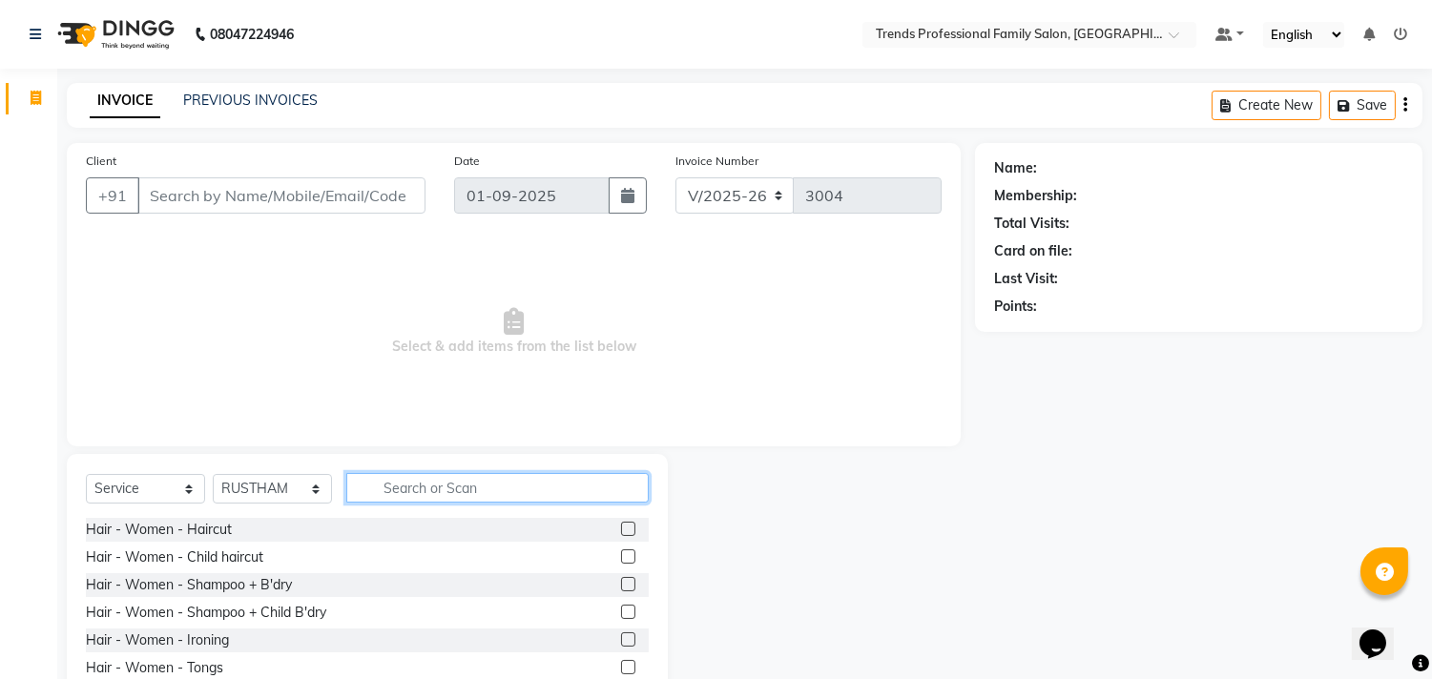
click at [414, 497] on input "text" at bounding box center [497, 488] width 302 height 30
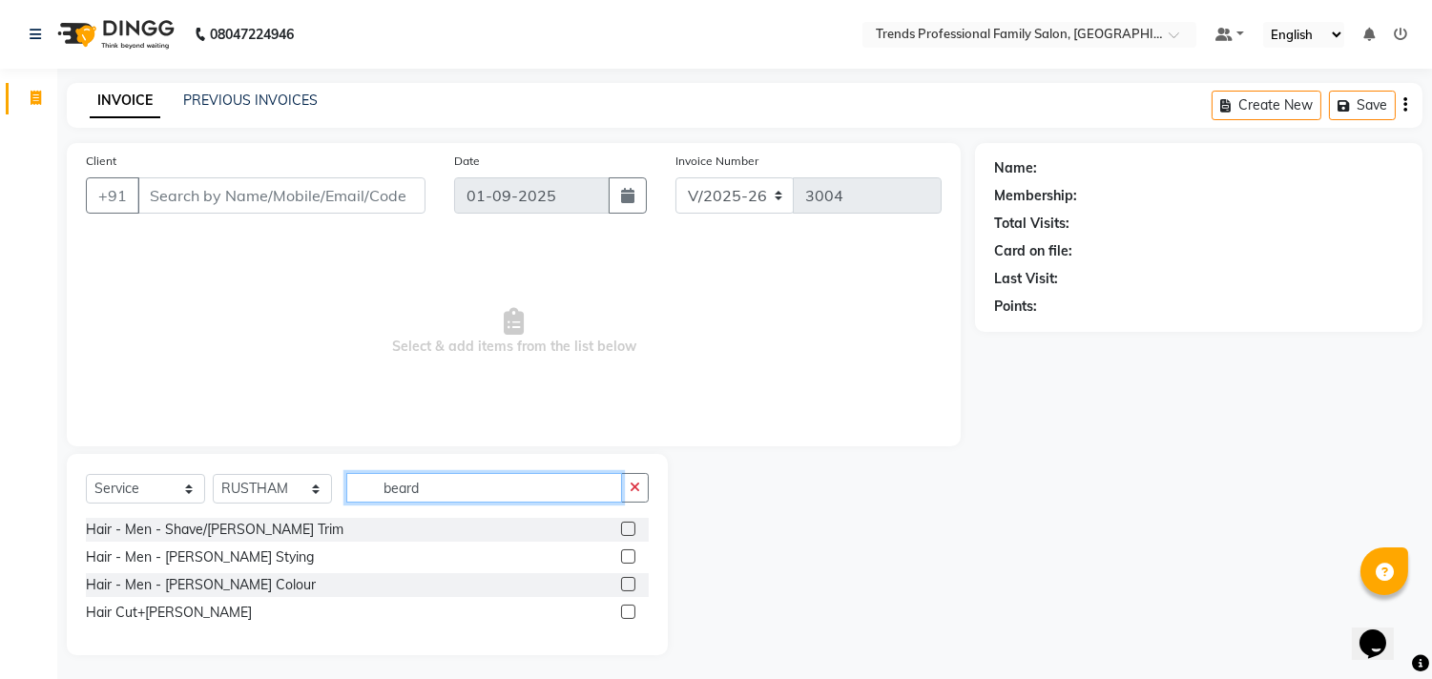
type input "beard"
click at [627, 557] on label at bounding box center [628, 557] width 14 height 14
click at [627, 557] on input "checkbox" at bounding box center [627, 558] width 12 height 12
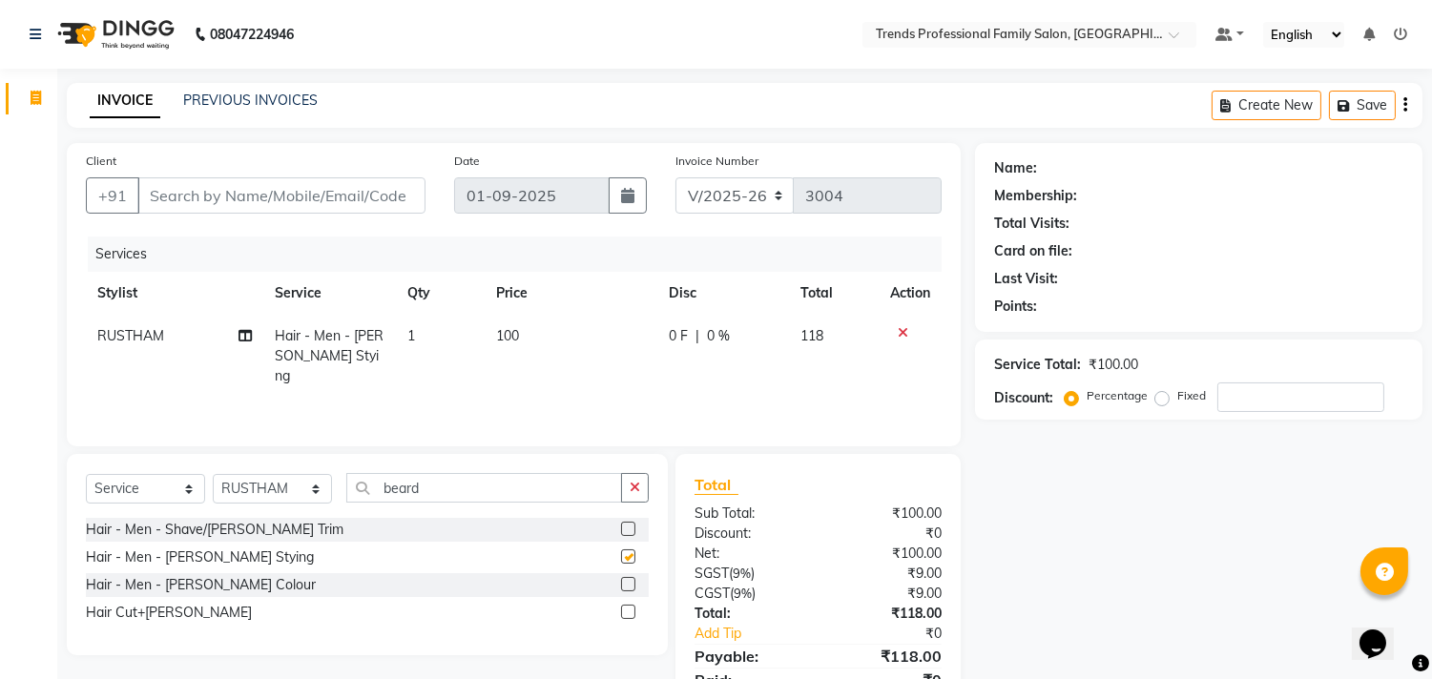
checkbox input "false"
click at [1406, 105] on div "Create New Save" at bounding box center [1317, 105] width 211 height 45
click at [1406, 105] on icon "button" at bounding box center [1406, 105] width 4 height 1
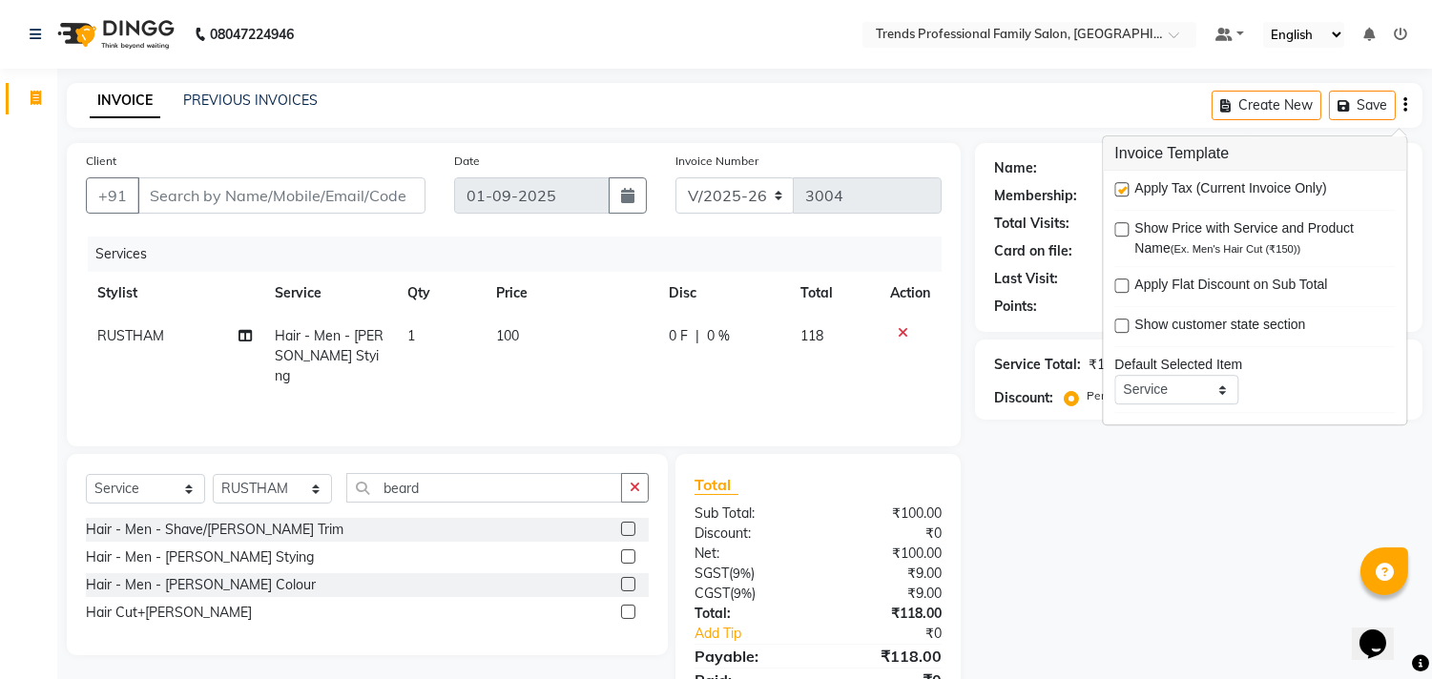
click at [1126, 186] on label at bounding box center [1121, 189] width 14 height 14
click at [1126, 186] on input "checkbox" at bounding box center [1120, 190] width 12 height 12
checkbox input "false"
click at [633, 531] on label at bounding box center [628, 529] width 14 height 14
click at [633, 531] on input "checkbox" at bounding box center [627, 530] width 12 height 12
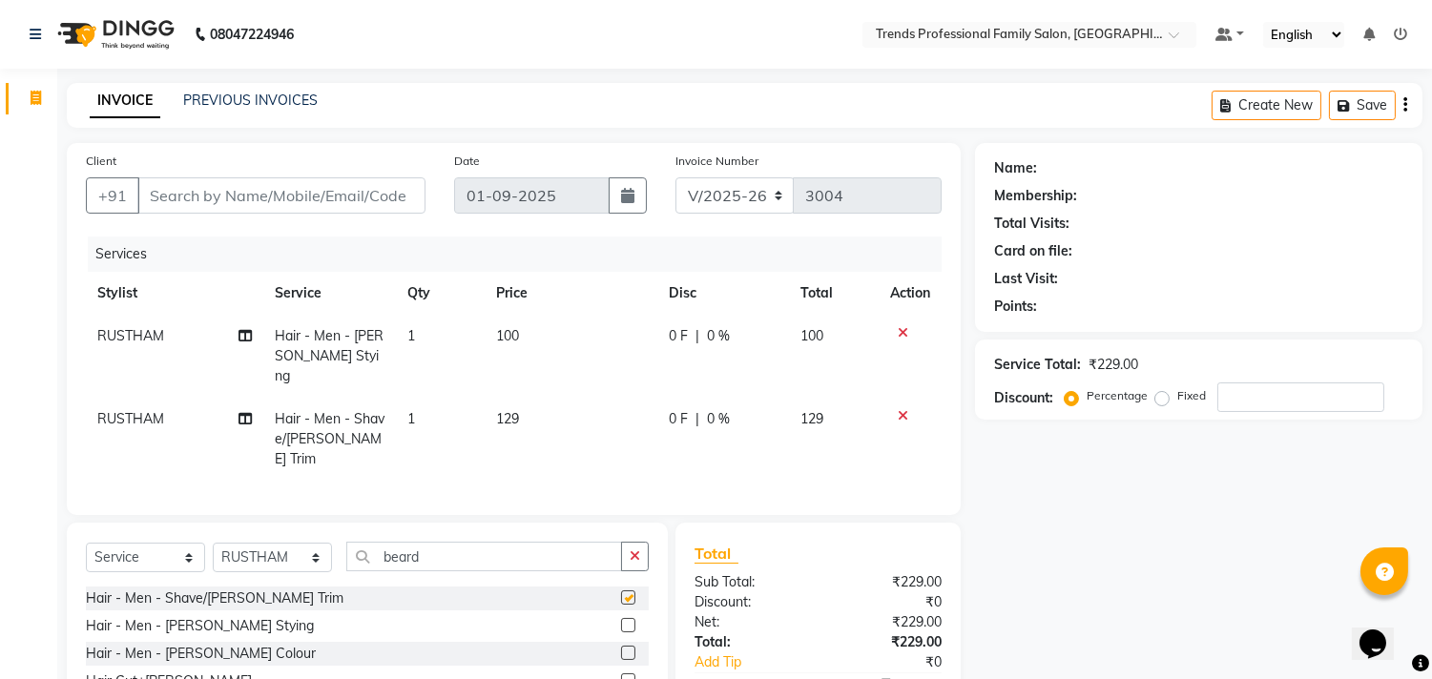
checkbox input "false"
click at [900, 409] on icon at bounding box center [903, 415] width 10 height 13
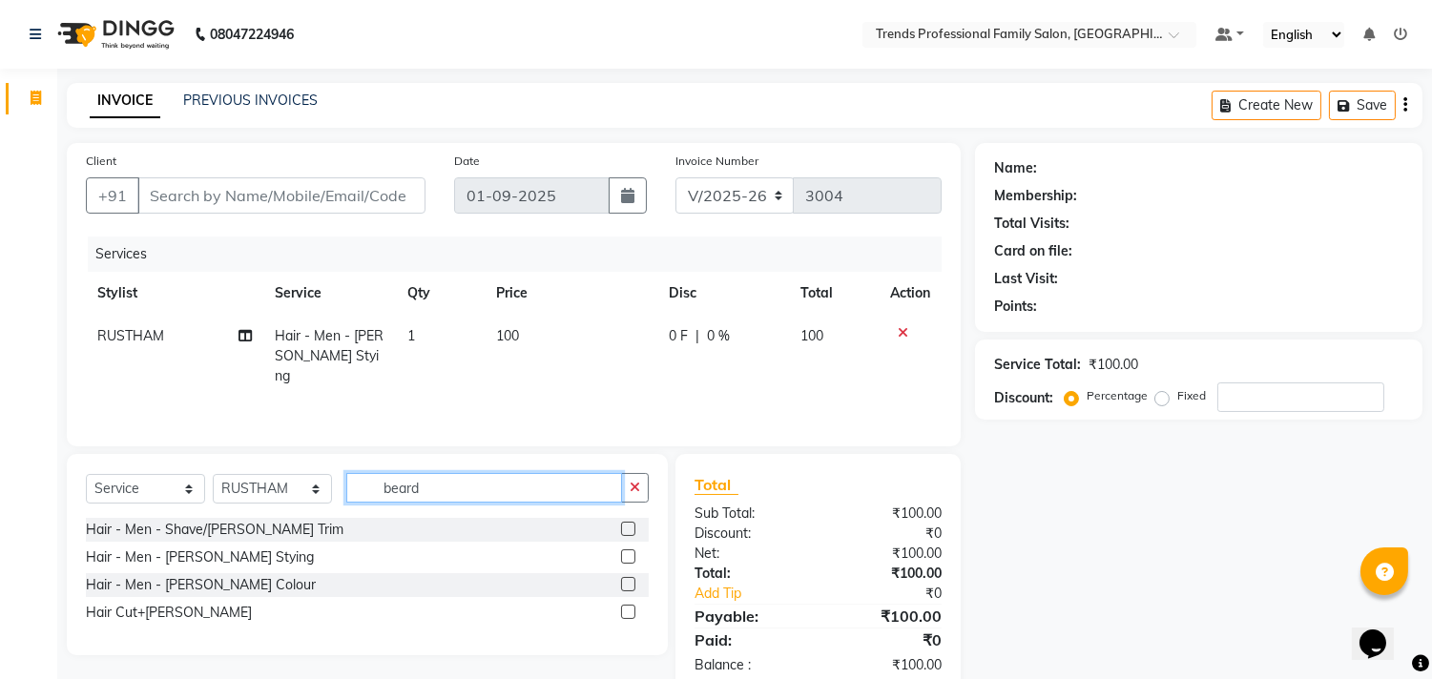
click at [536, 494] on input "beard" at bounding box center [484, 488] width 276 height 30
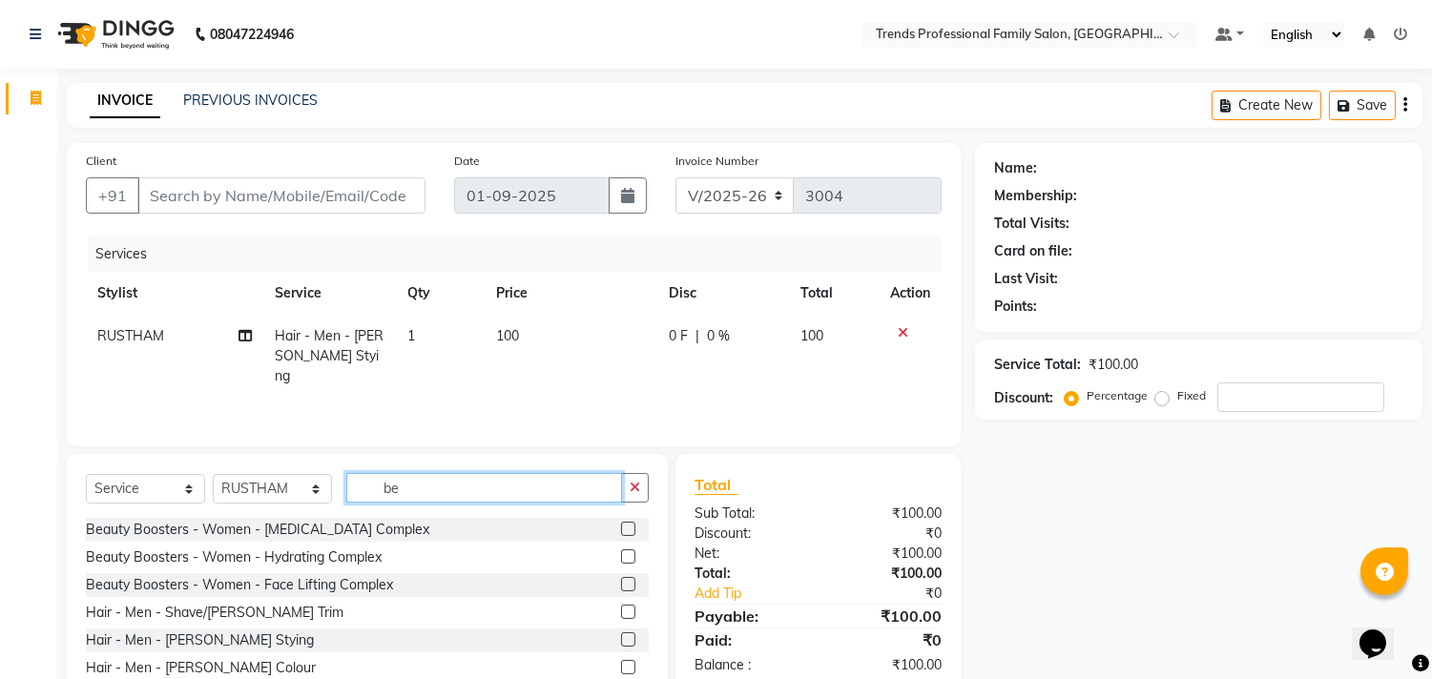
type input "b"
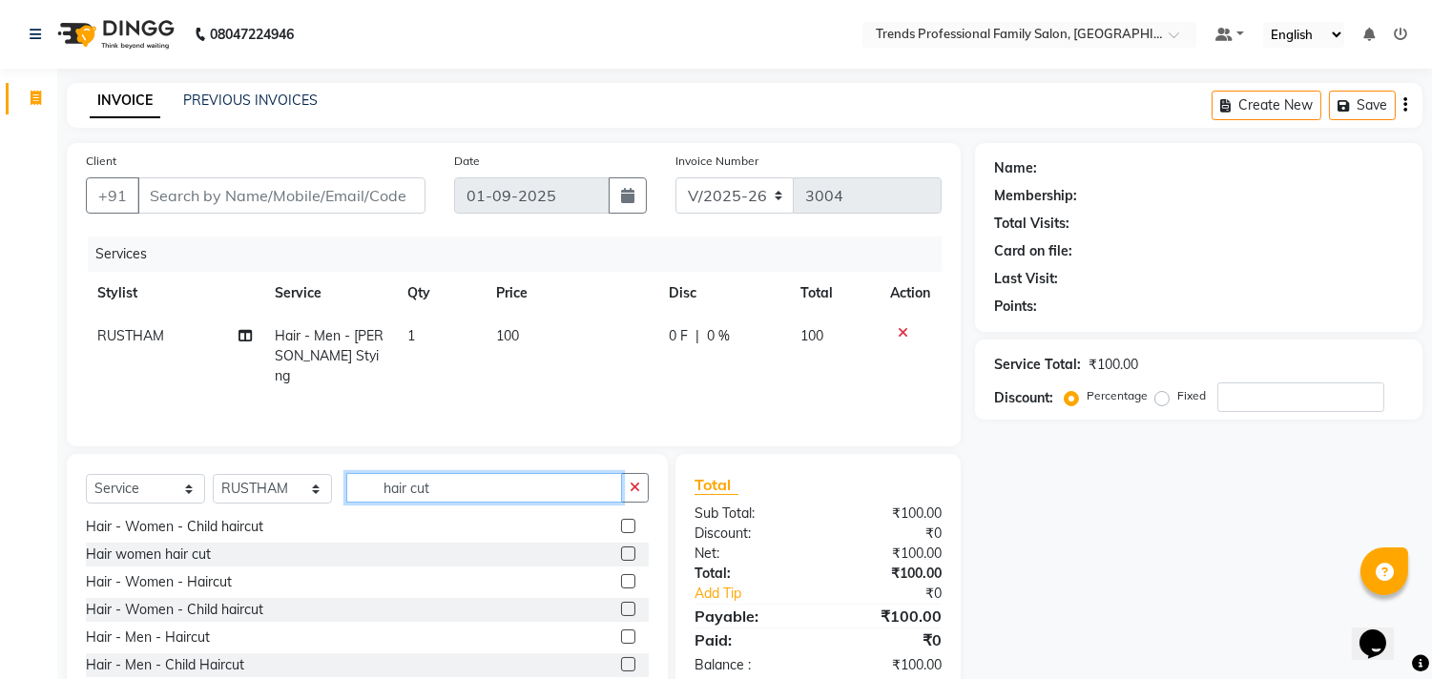
scroll to position [58, 0]
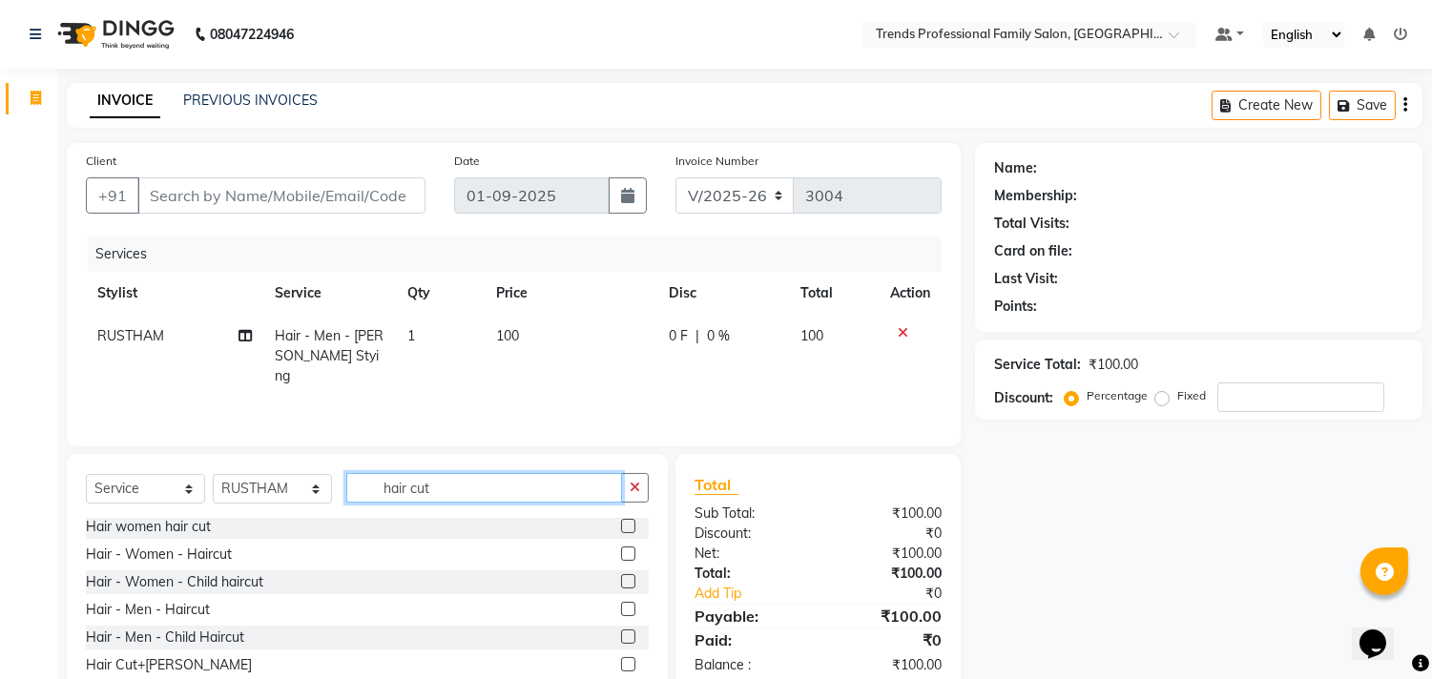
type input "hair cut"
click at [332, 582] on div "Hair - Women - Child haircut" at bounding box center [367, 583] width 563 height 24
click at [621, 580] on label at bounding box center [628, 581] width 14 height 14
click at [621, 580] on input "checkbox" at bounding box center [627, 582] width 12 height 12
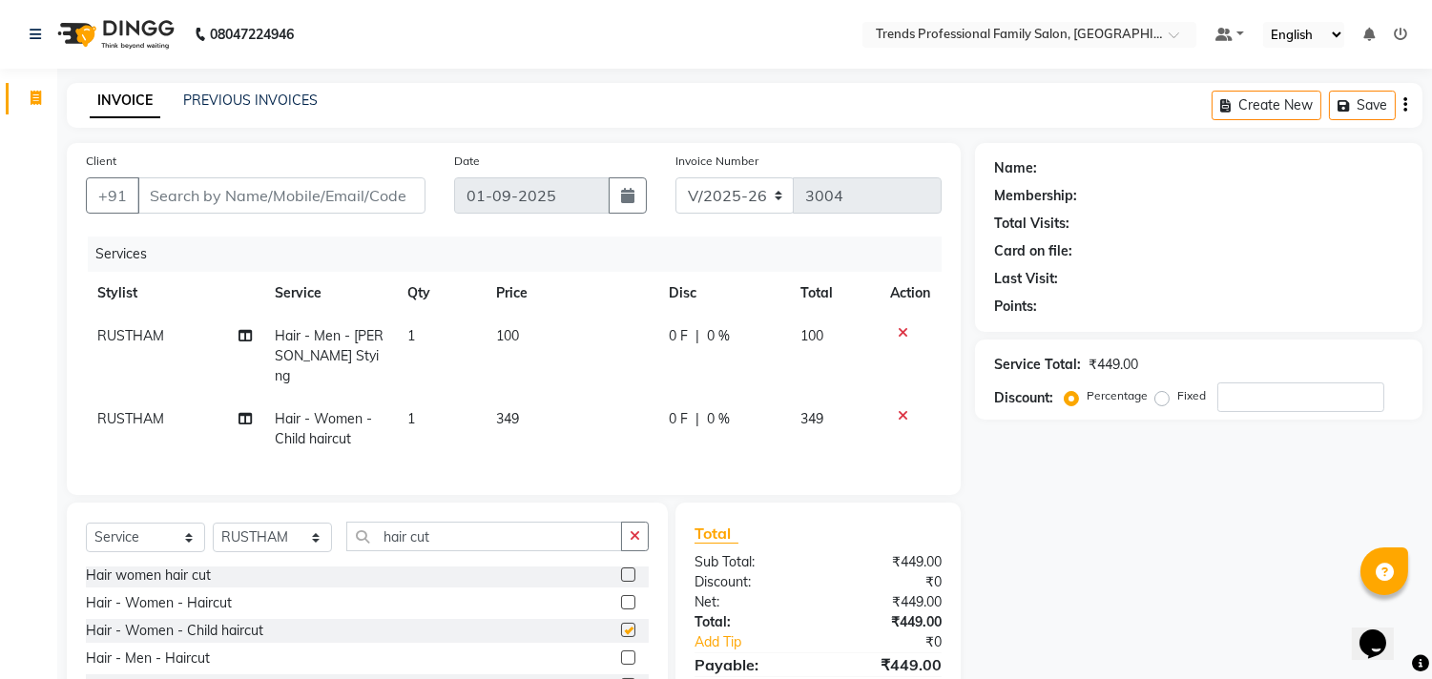
checkbox input "false"
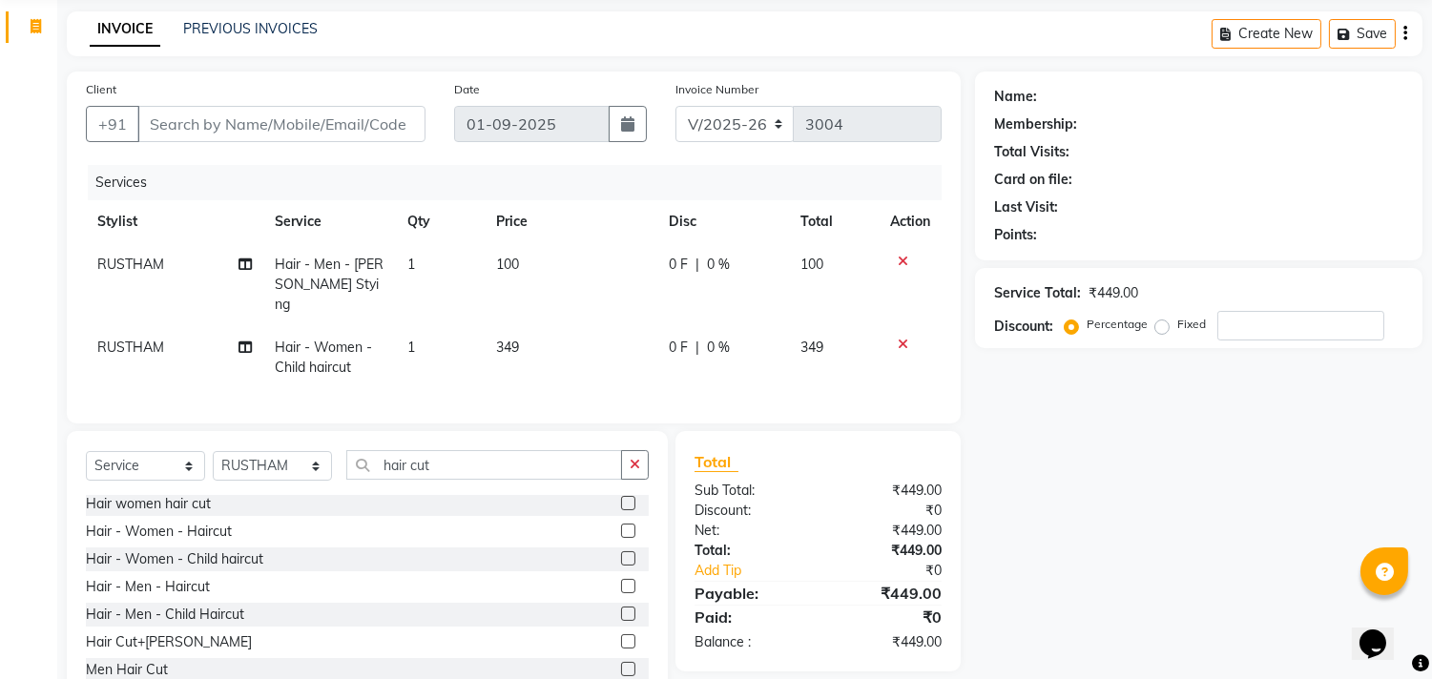
scroll to position [129, 0]
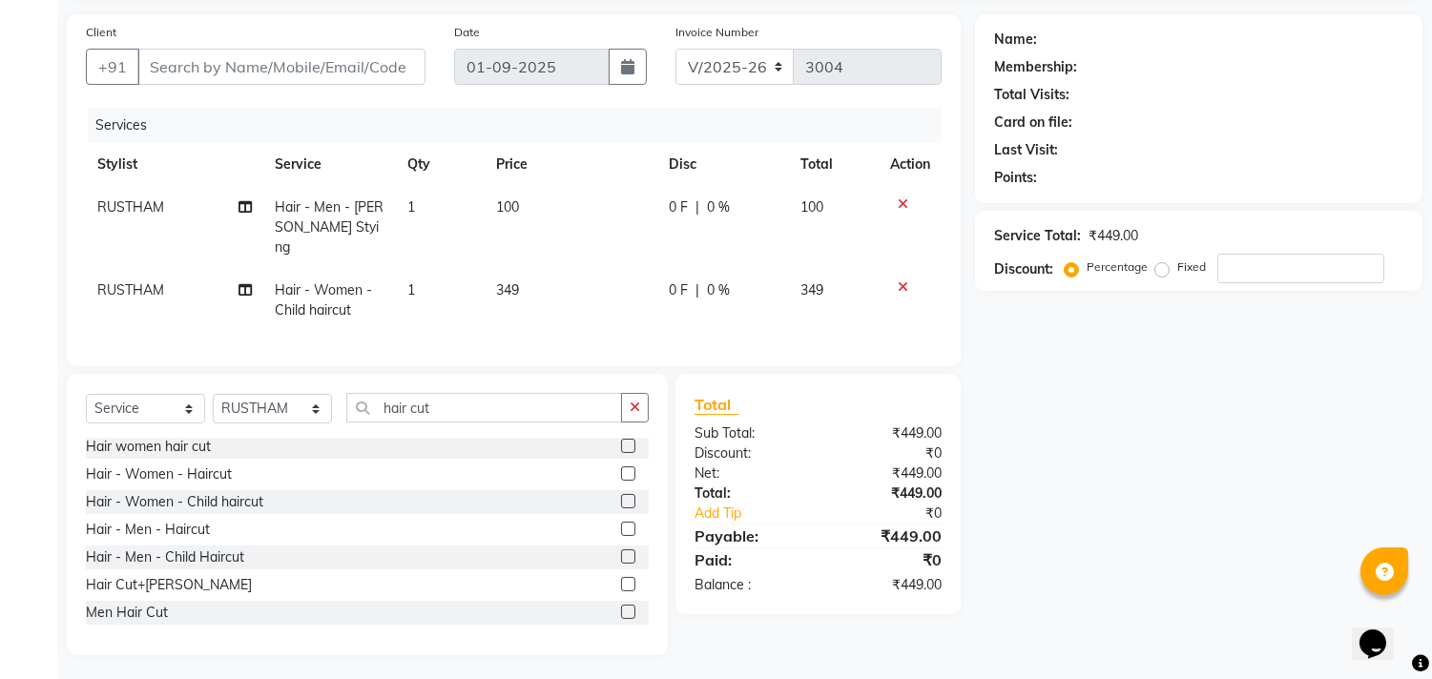
click at [621, 553] on label at bounding box center [628, 557] width 14 height 14
click at [621, 553] on input "checkbox" at bounding box center [627, 558] width 12 height 12
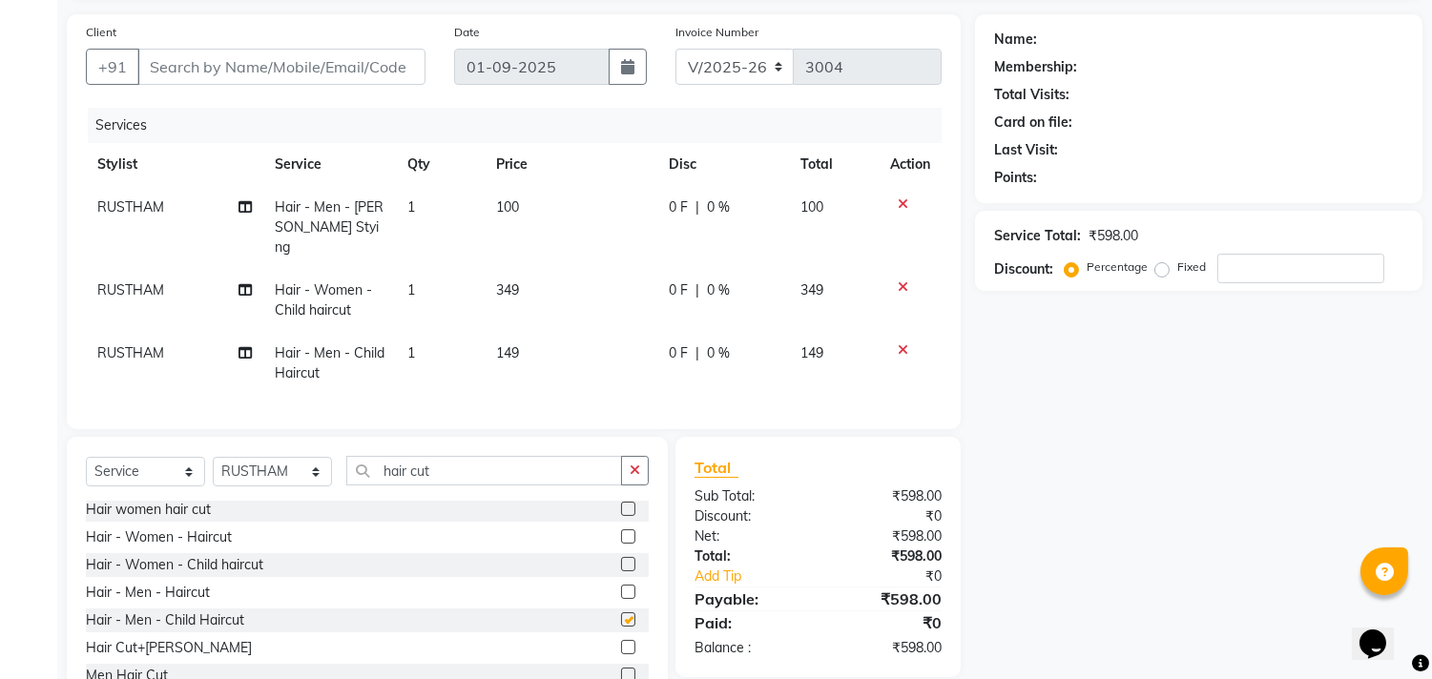
checkbox input "false"
click at [901, 281] on icon at bounding box center [903, 287] width 10 height 13
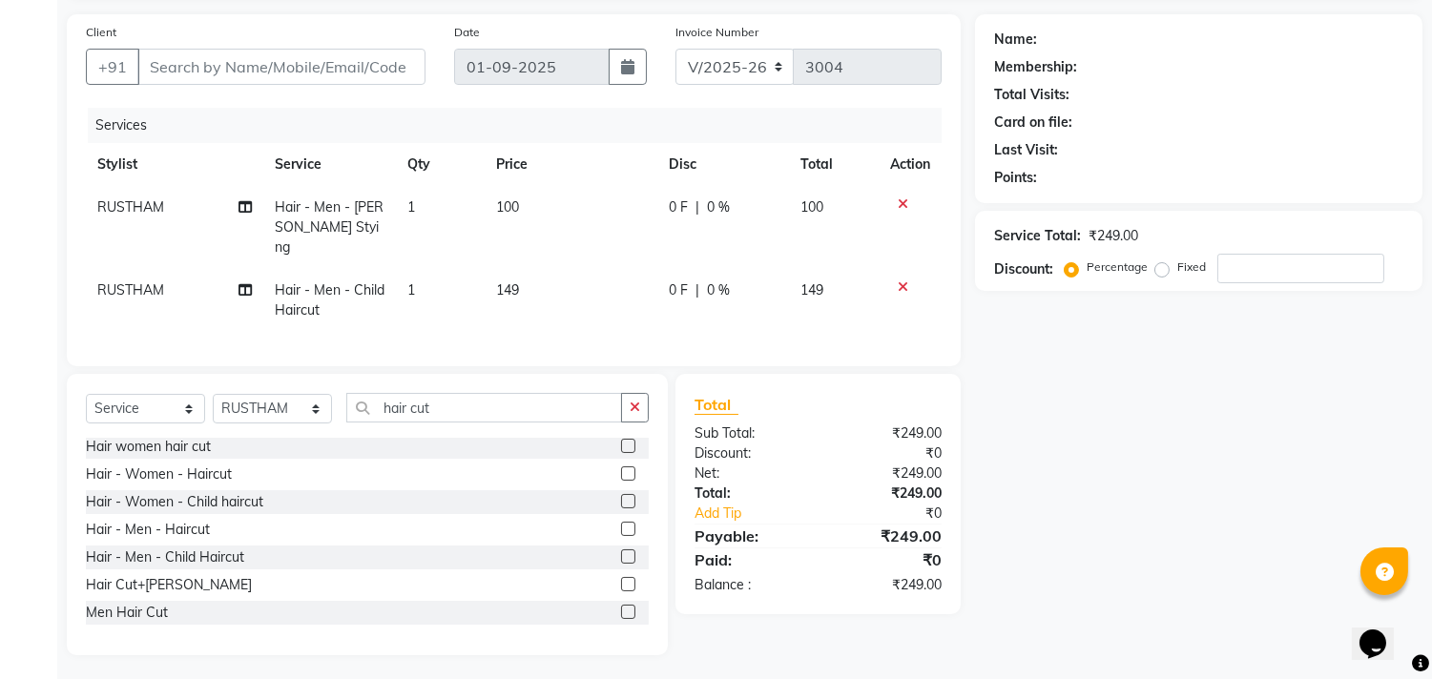
scroll to position [0, 0]
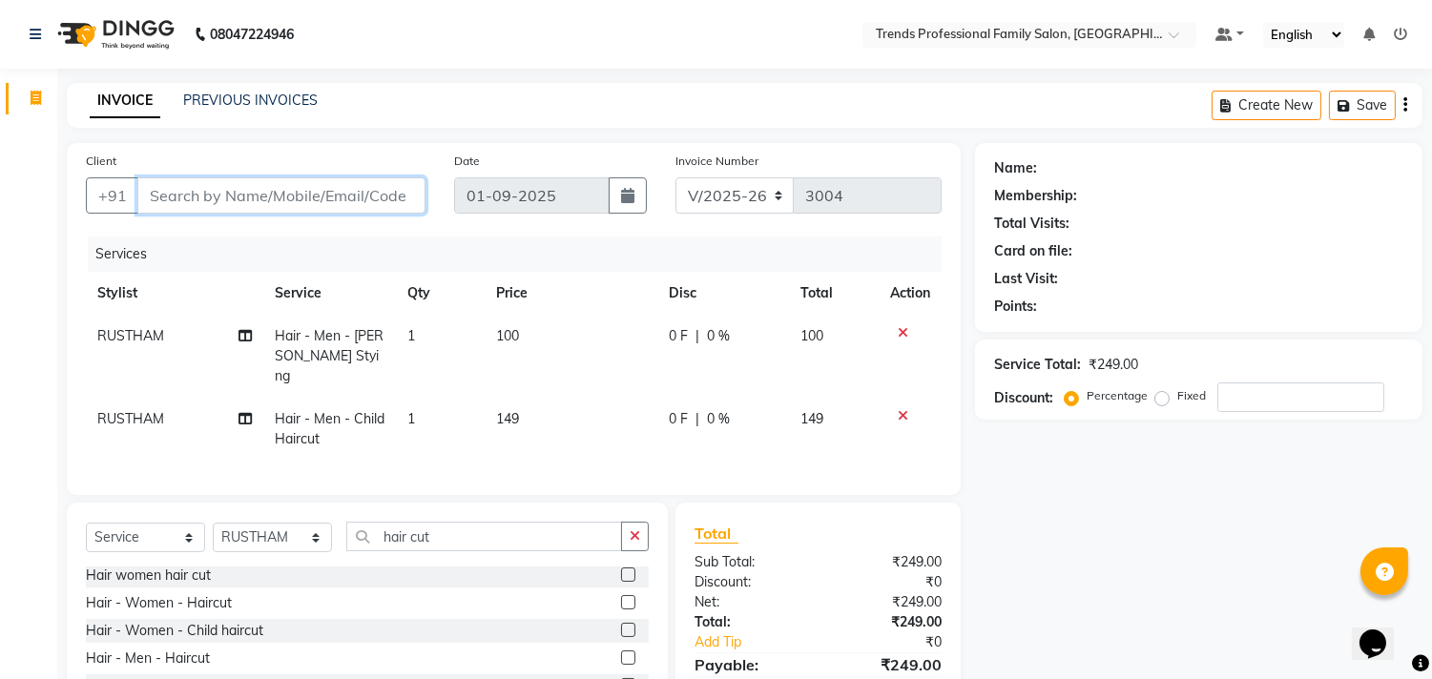
click at [323, 182] on input "Client" at bounding box center [281, 195] width 288 height 36
type input "9"
type input "0"
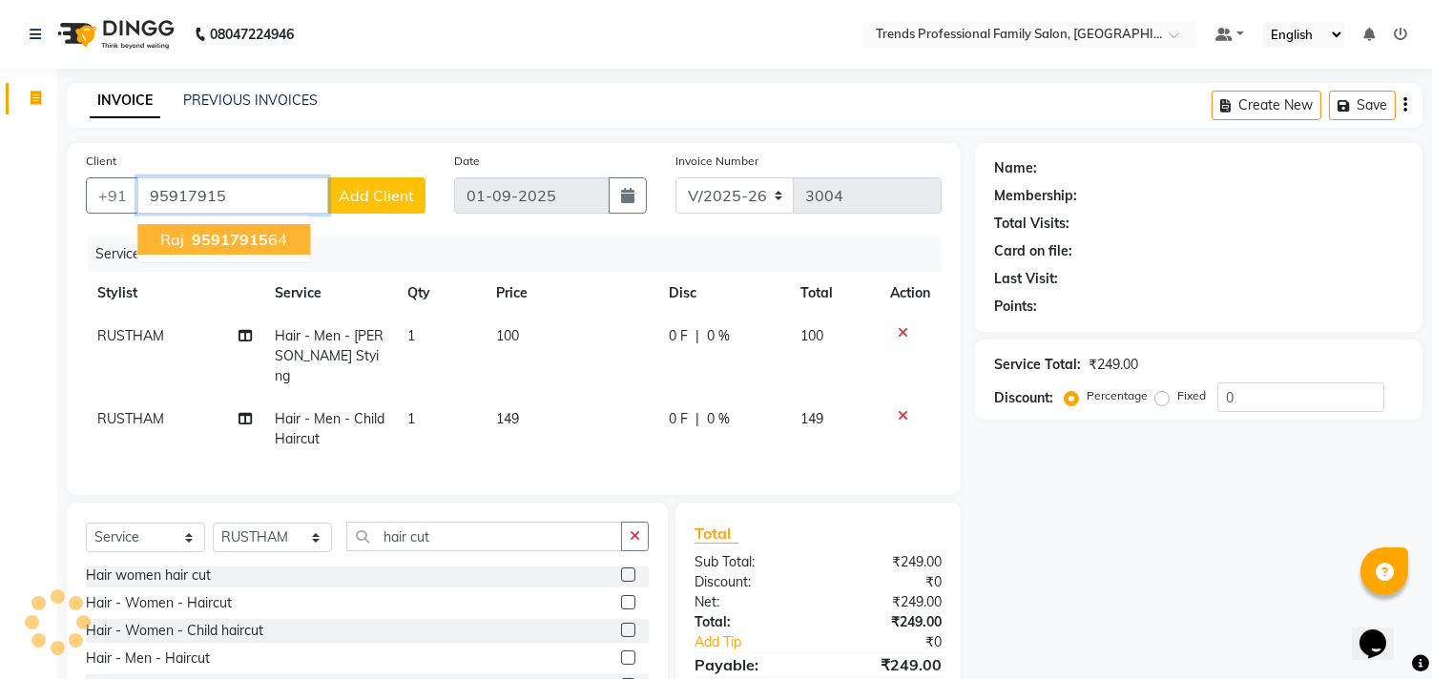
click at [189, 232] on ngb-highlight "95917915 64" at bounding box center [237, 239] width 99 height 19
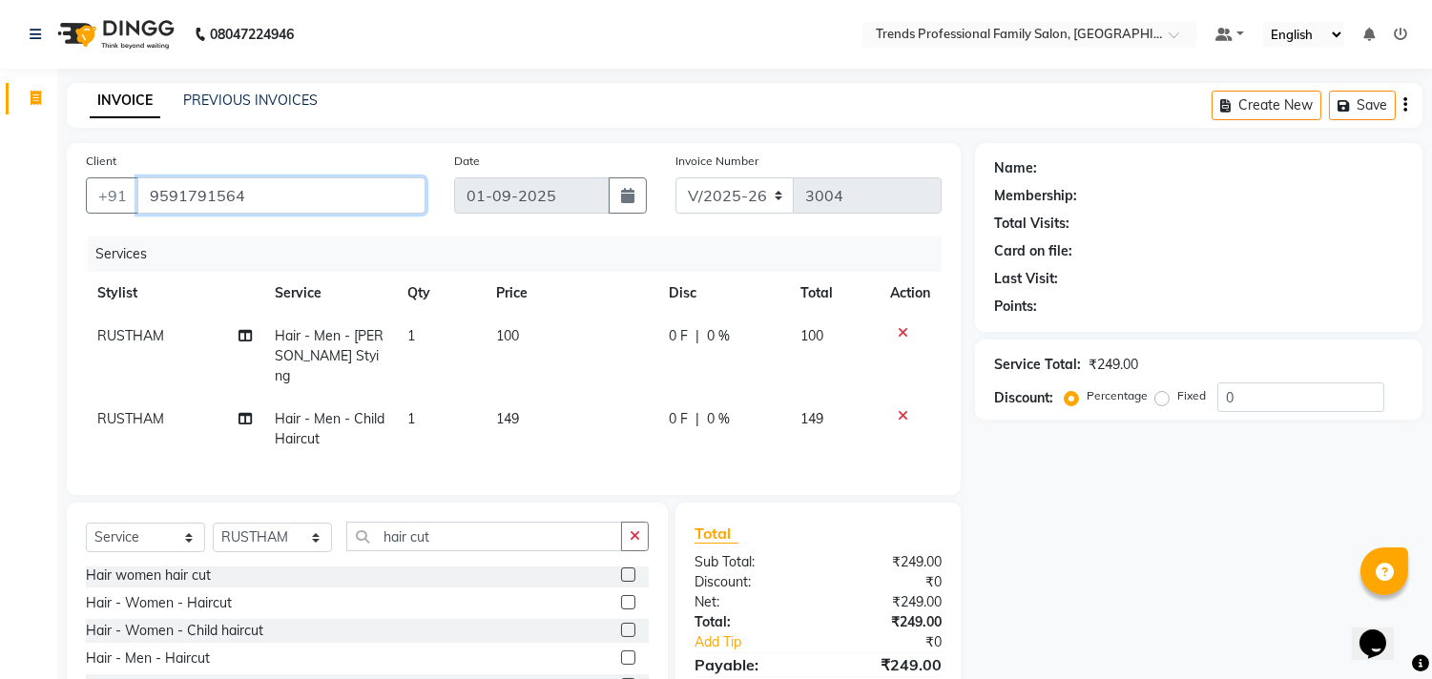
type input "9591791564"
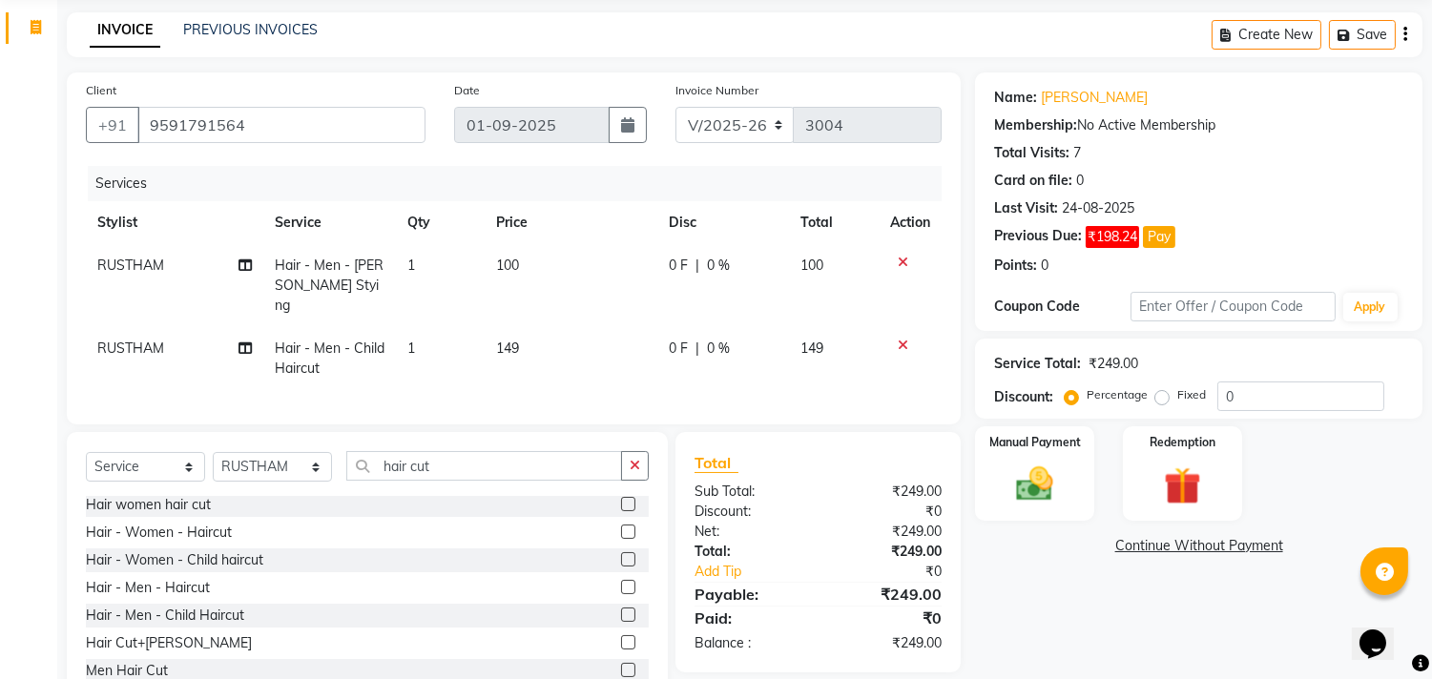
scroll to position [129, 0]
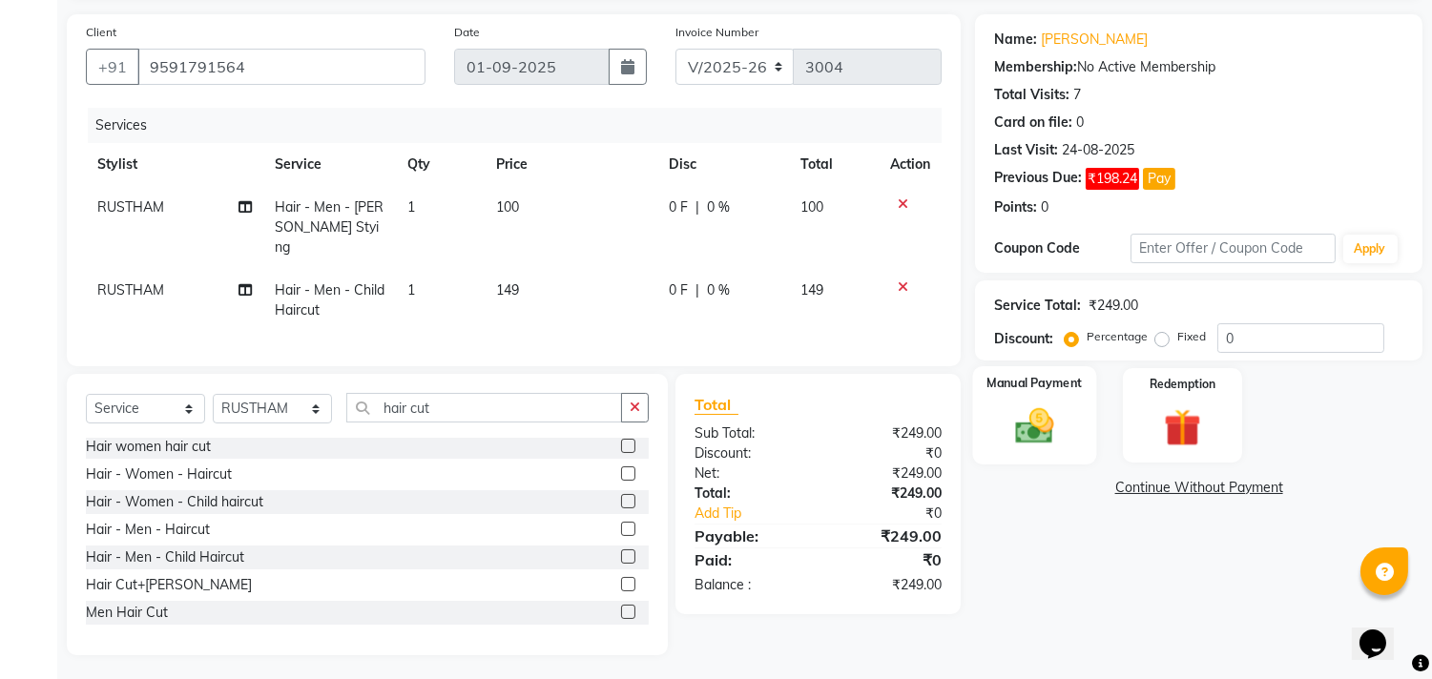
click at [1024, 433] on img at bounding box center [1035, 427] width 63 height 45
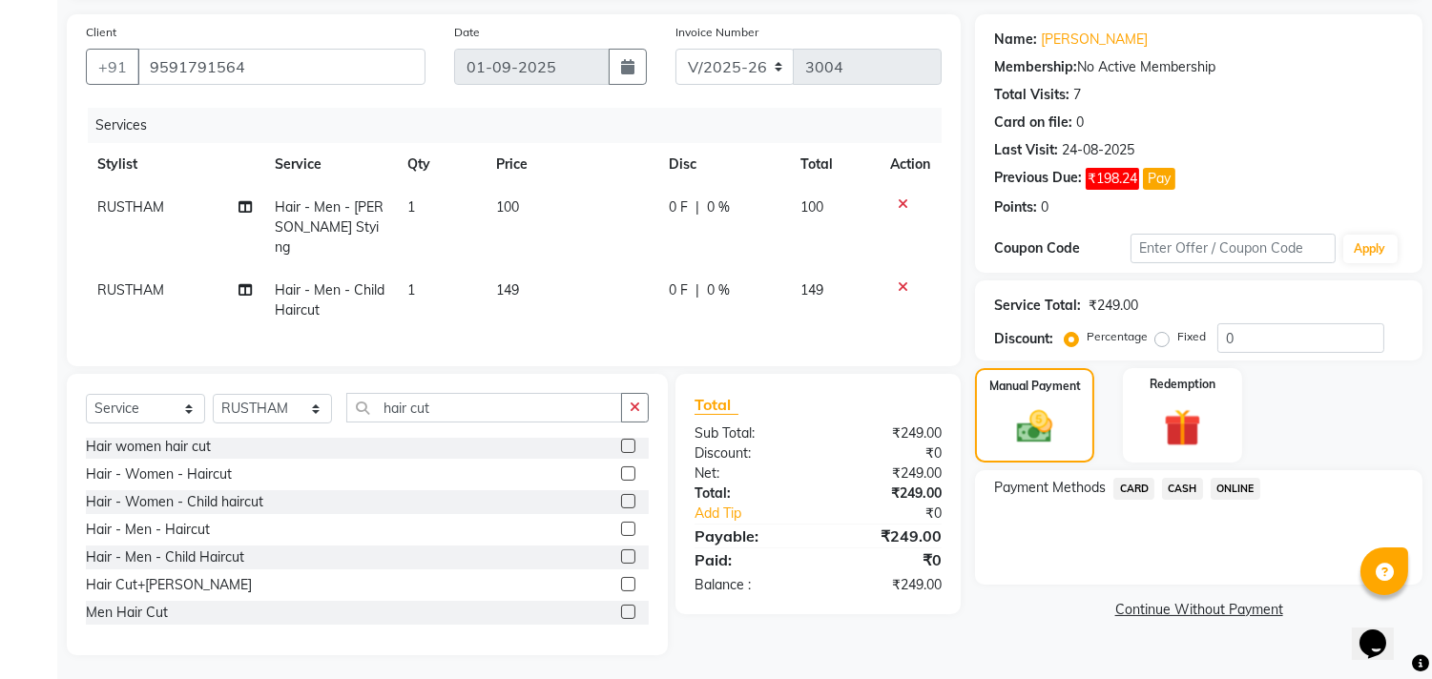
click at [1248, 489] on span "ONLINE" at bounding box center [1236, 489] width 50 height 22
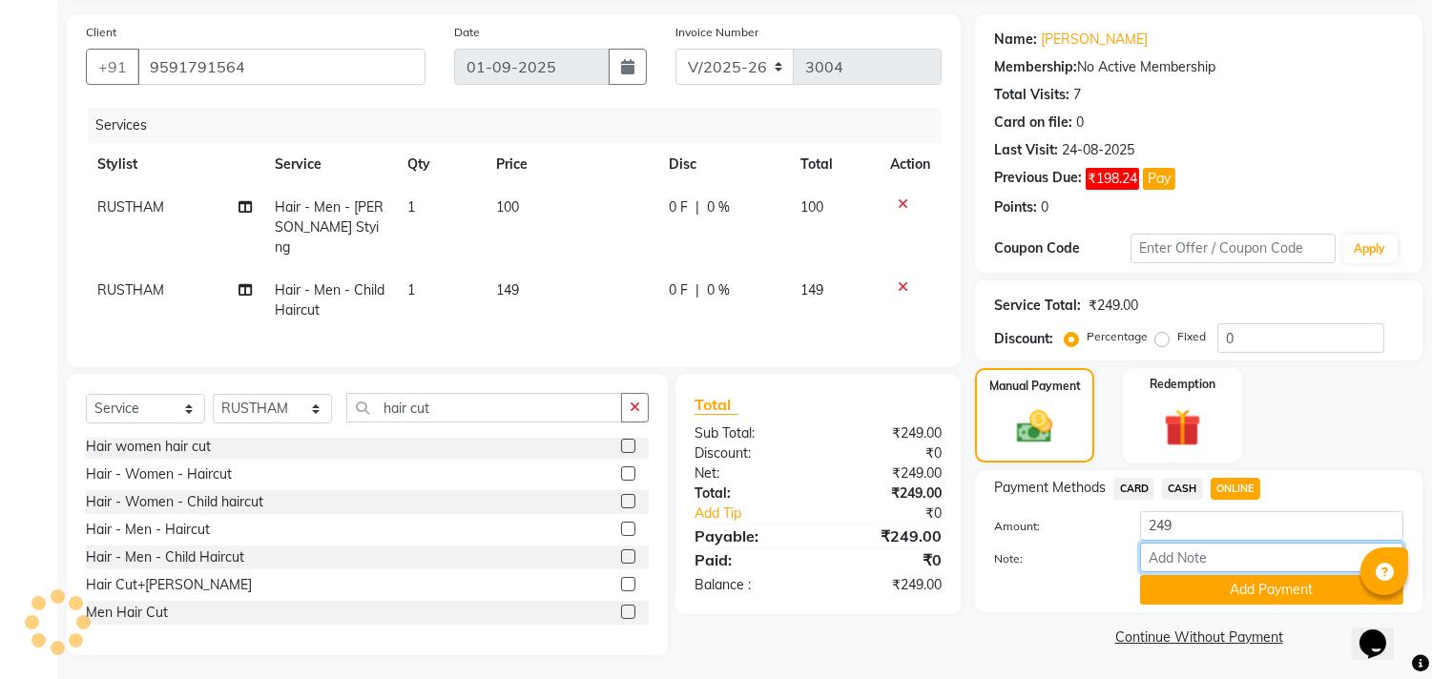
click at [1218, 561] on input "Note:" at bounding box center [1271, 558] width 263 height 30
type input "THANK YOU VISIT AGAIN"
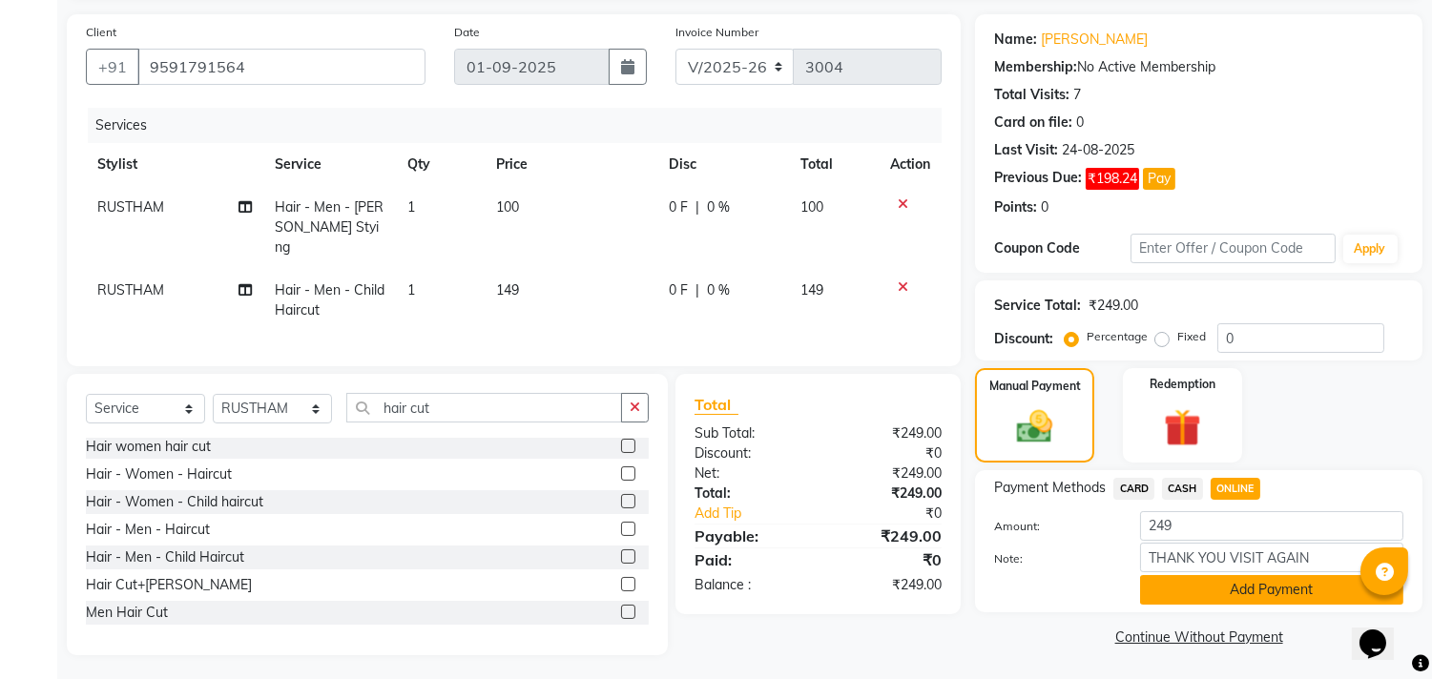
click at [1185, 585] on button "Add Payment" at bounding box center [1271, 590] width 263 height 30
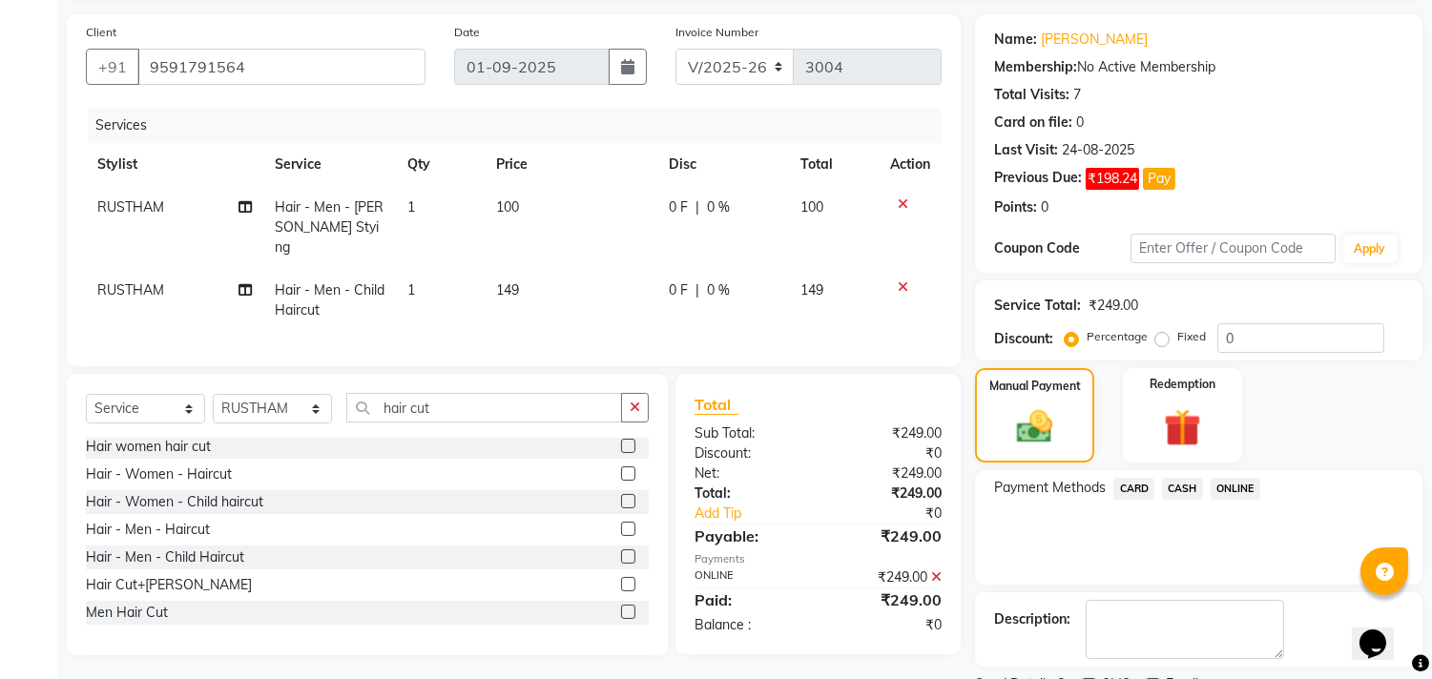
scroll to position [210, 0]
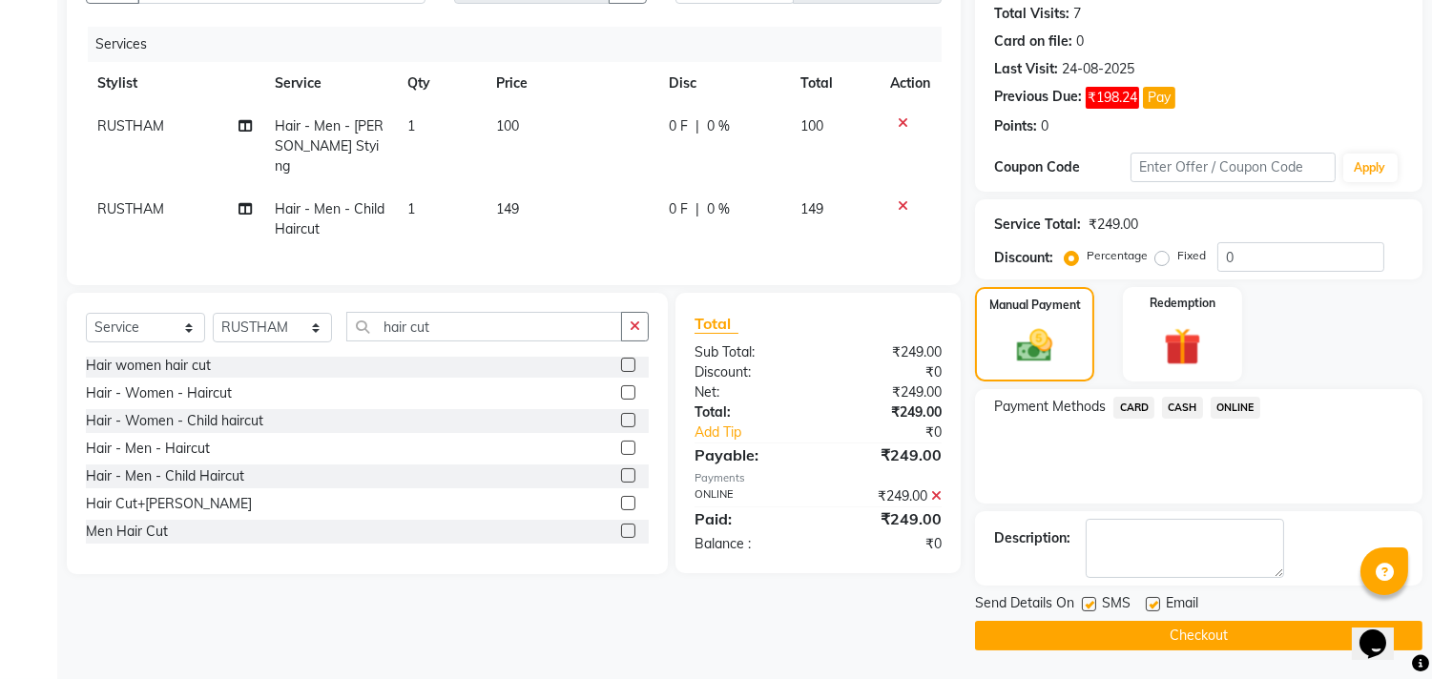
click at [1136, 606] on div "SMS" at bounding box center [1114, 605] width 64 height 24
click at [1147, 597] on label at bounding box center [1153, 604] width 14 height 14
click at [1147, 599] on input "checkbox" at bounding box center [1152, 605] width 12 height 12
checkbox input "false"
click at [1158, 636] on button "Checkout" at bounding box center [1198, 636] width 447 height 30
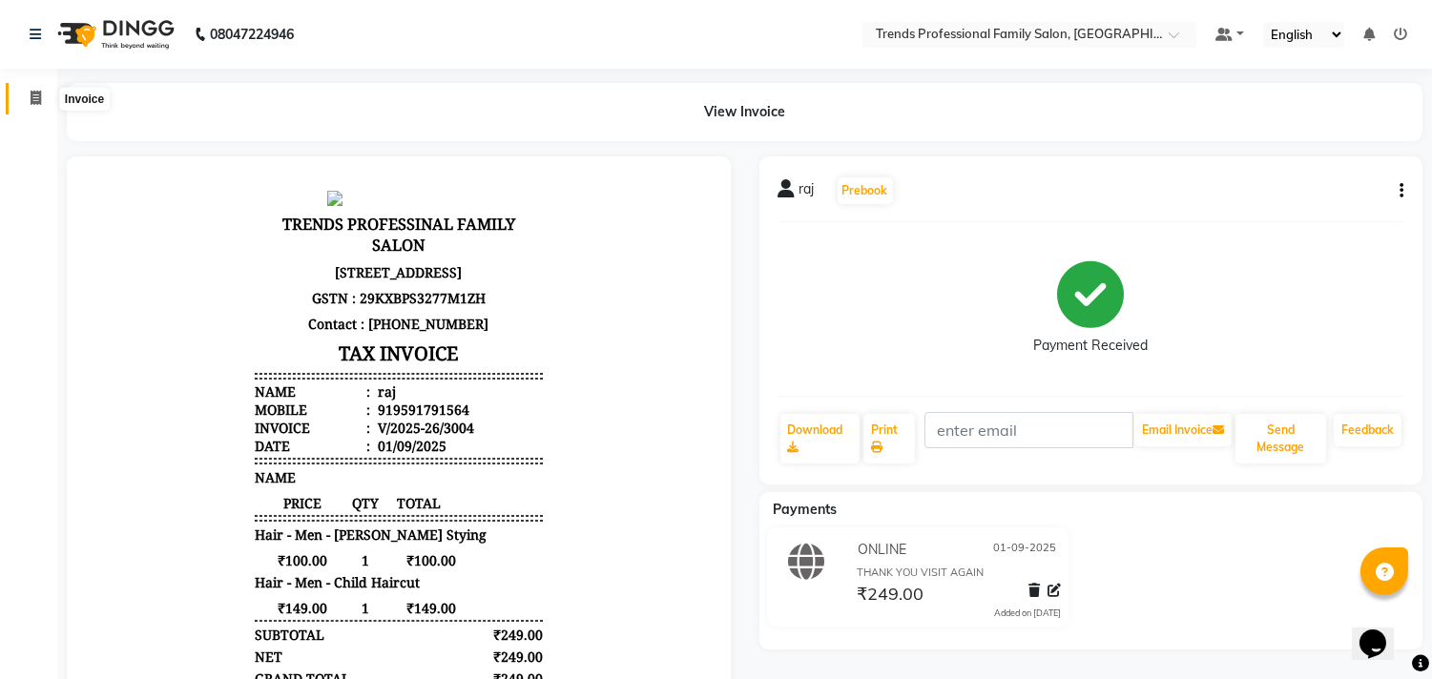
click at [31, 99] on icon at bounding box center [36, 98] width 10 height 14
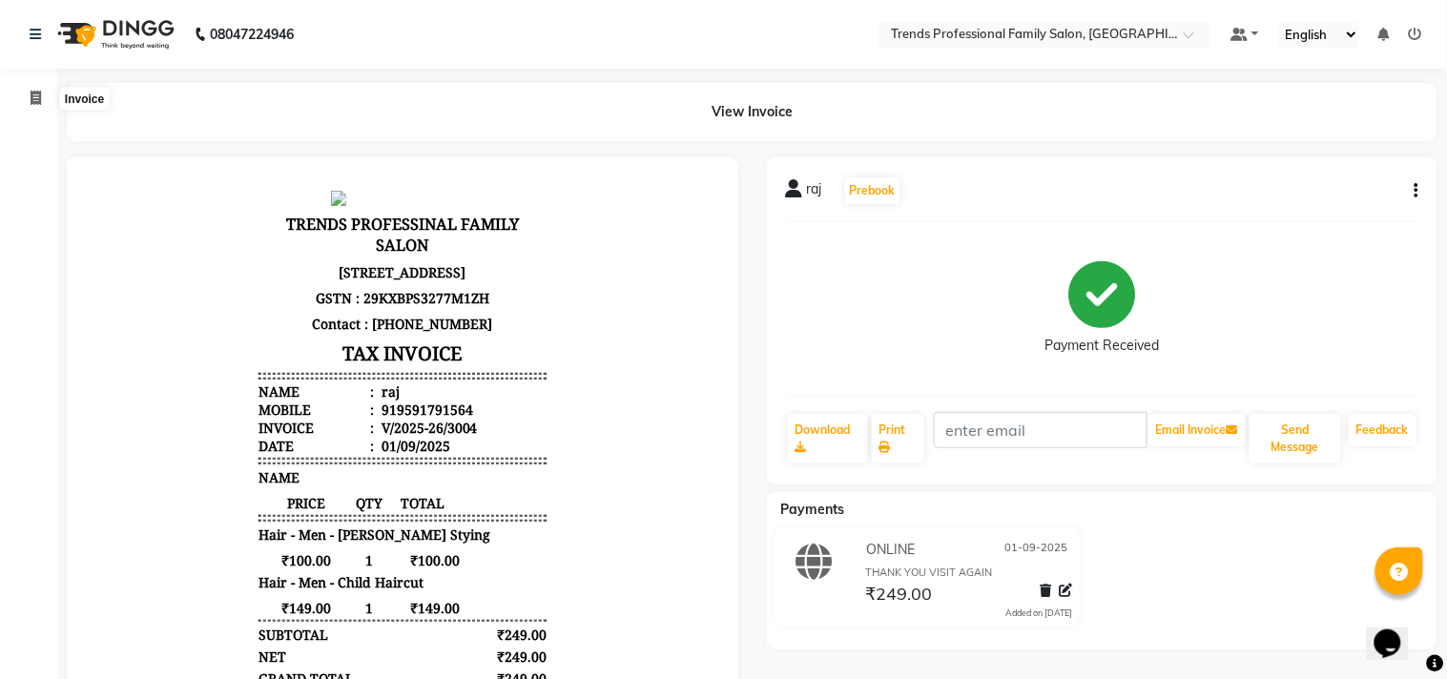
select select "service"
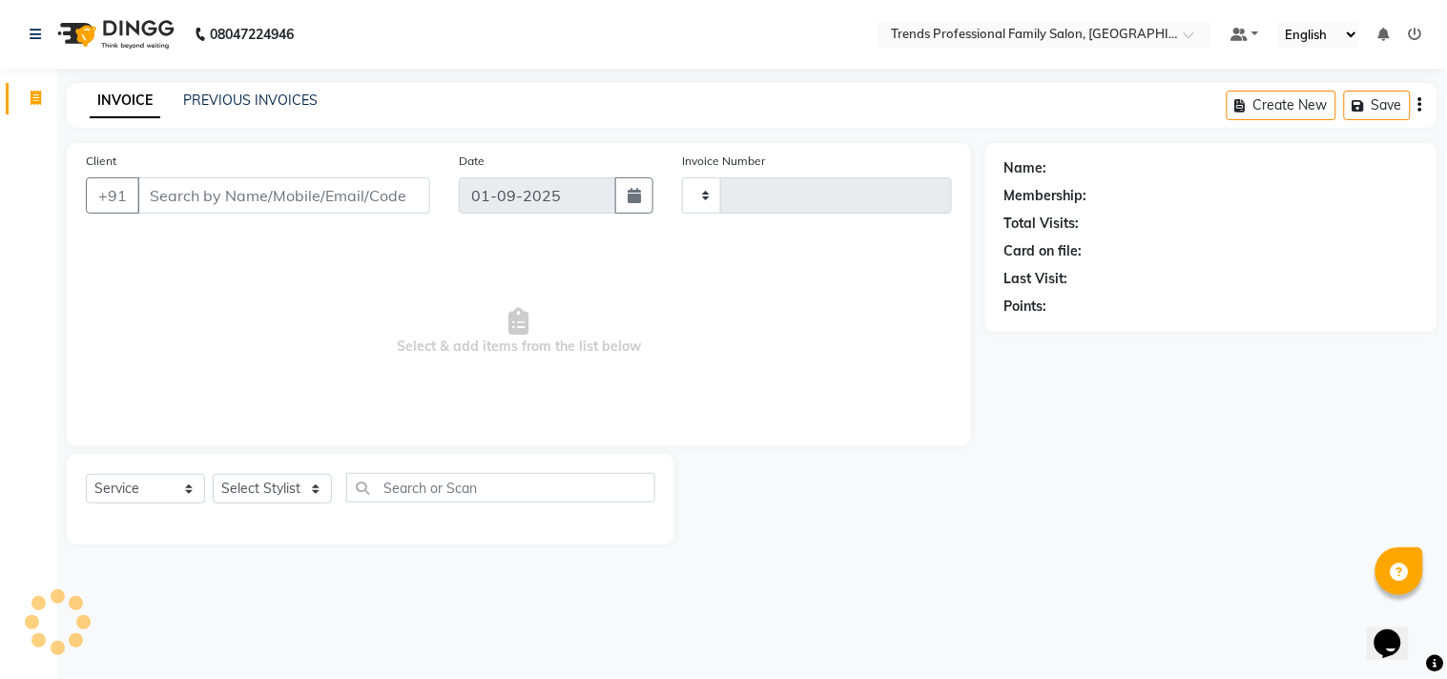
type input "3005"
select select "7345"
